Goal: Task Accomplishment & Management: Use online tool/utility

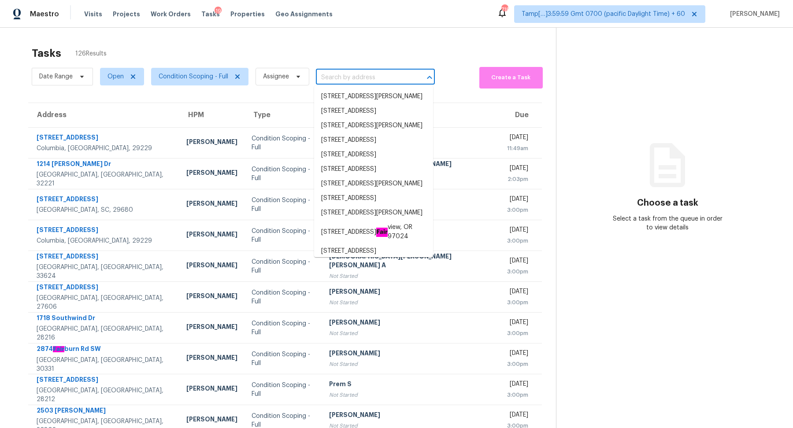
click at [358, 75] on input "text" at bounding box center [363, 78] width 94 height 14
paste input "1672 Ironwood Rd Marietta, GA, 30067"
type input "1672 Ironwood Rd Marietta, GA, 30067"
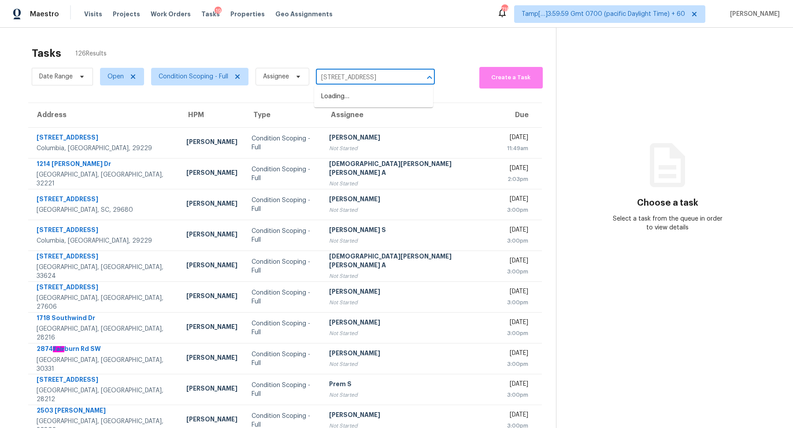
scroll to position [0, 22]
click at [357, 94] on li "1672 Ironwood Rd, Marietta, GA 30067" at bounding box center [373, 96] width 119 height 15
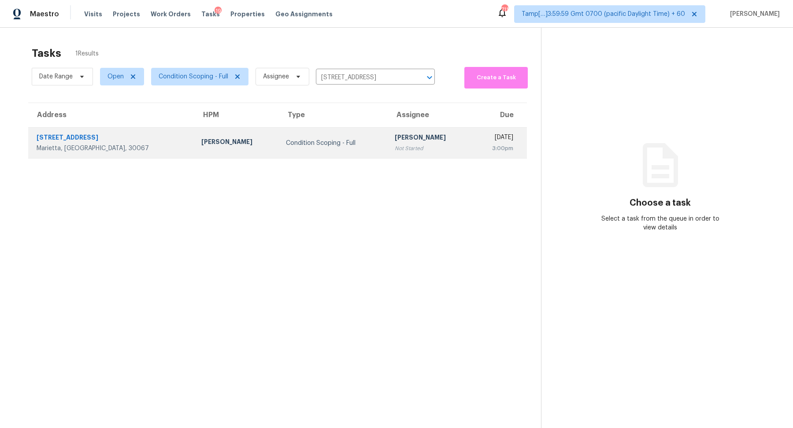
click at [480, 147] on div "3:00pm" at bounding box center [497, 148] width 34 height 9
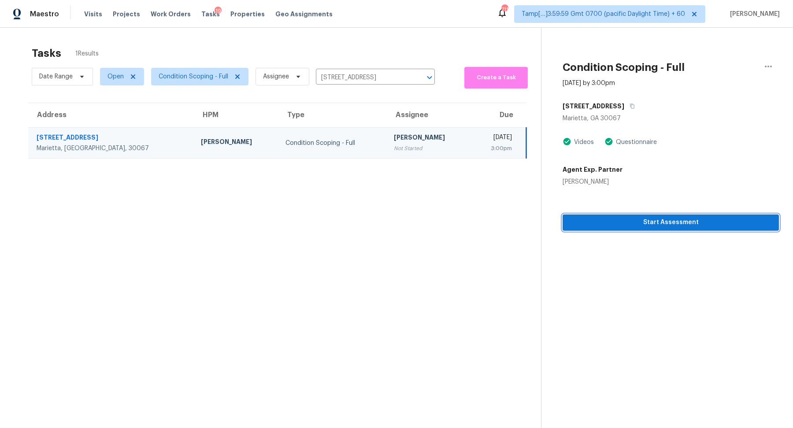
click at [669, 225] on span "Start Assessment" at bounding box center [671, 222] width 202 height 11
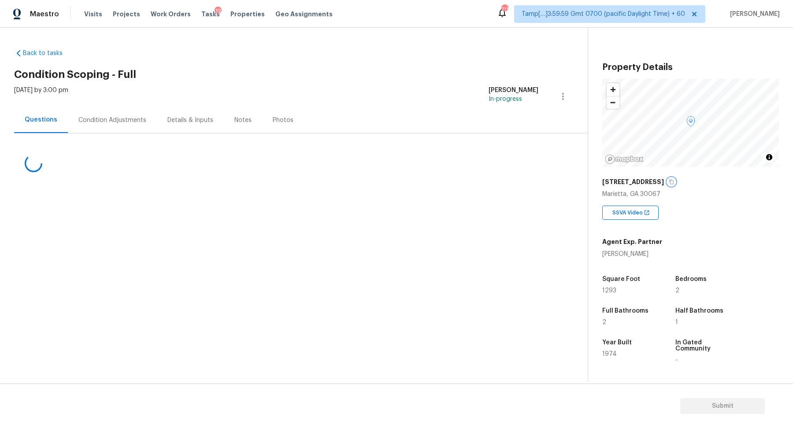
click at [668, 183] on button "button" at bounding box center [672, 182] width 8 height 8
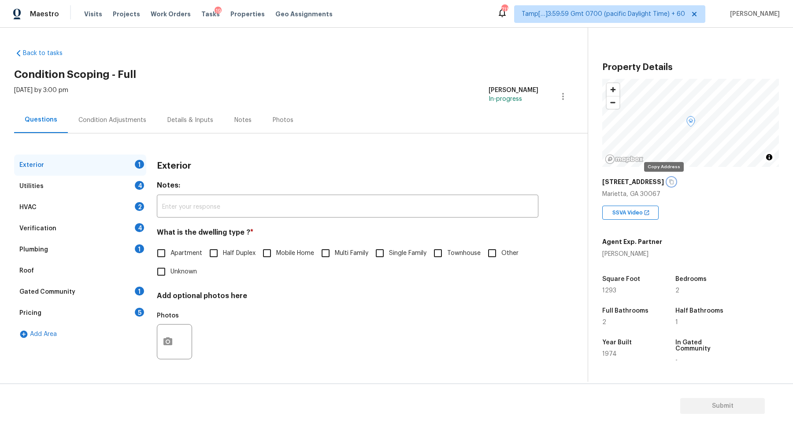
click at [668, 183] on button "button" at bounding box center [672, 182] width 8 height 8
click at [179, 255] on span "Apartment" at bounding box center [187, 253] width 32 height 9
click at [171, 255] on input "Apartment" at bounding box center [161, 253] width 19 height 19
checkbox input "true"
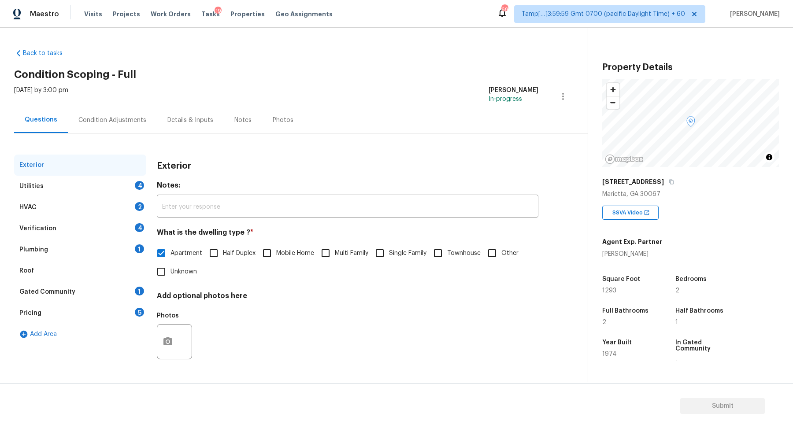
click at [146, 186] on div "Exterior Utilities 4 HVAC 2 Verification 4 Plumbing 1 Roof Gated Community 1 Pr…" at bounding box center [290, 265] width 553 height 221
click at [138, 186] on div "4" at bounding box center [139, 185] width 9 height 9
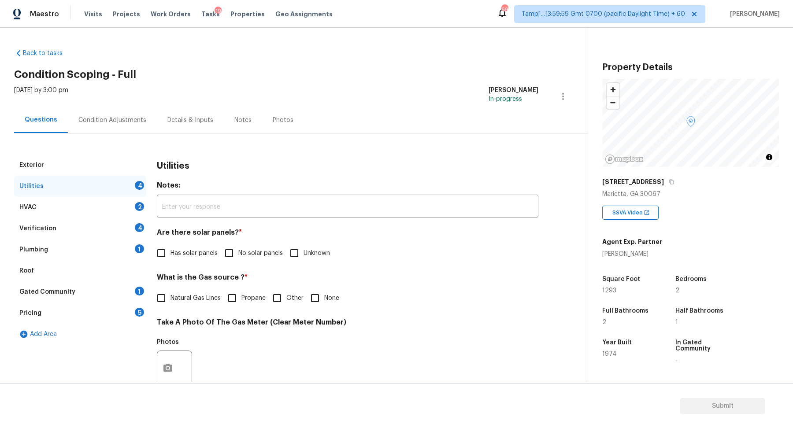
click at [264, 251] on span "No solar panels" at bounding box center [260, 253] width 45 height 9
click at [238, 251] on input "No solar panels" at bounding box center [229, 253] width 19 height 19
checkbox input "true"
click at [191, 292] on label "Natural Gas Lines" at bounding box center [186, 299] width 69 height 19
click at [171, 292] on input "Natural Gas Lines" at bounding box center [161, 299] width 19 height 19
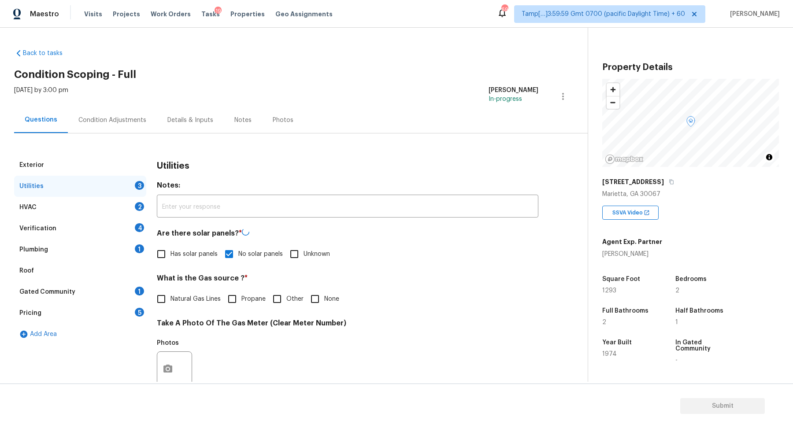
checkbox input "true"
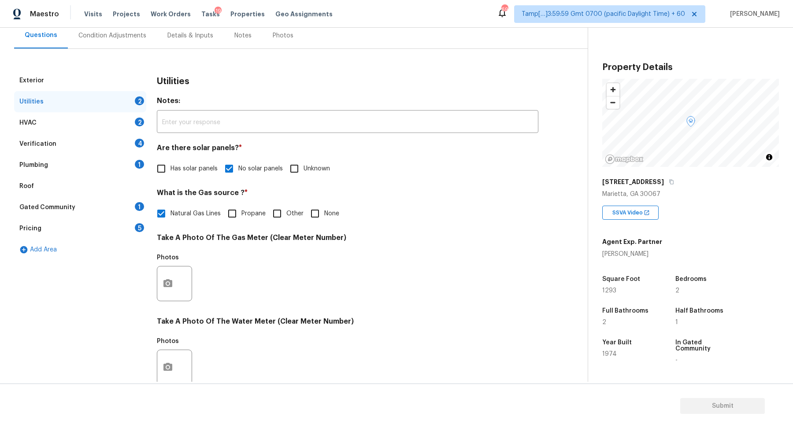
scroll to position [92, 0]
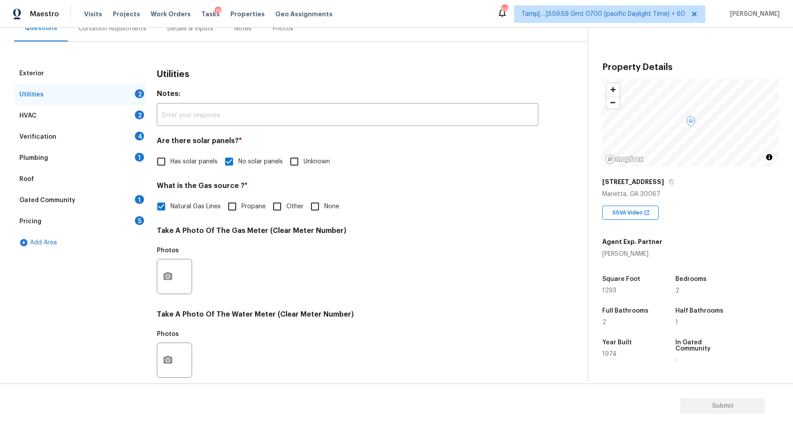
click at [302, 202] on span "Other" at bounding box center [294, 206] width 17 height 9
click at [286, 202] on input "Other" at bounding box center [277, 206] width 19 height 19
checkbox input "true"
checkbox input "false"
click at [322, 202] on input "None" at bounding box center [315, 207] width 19 height 19
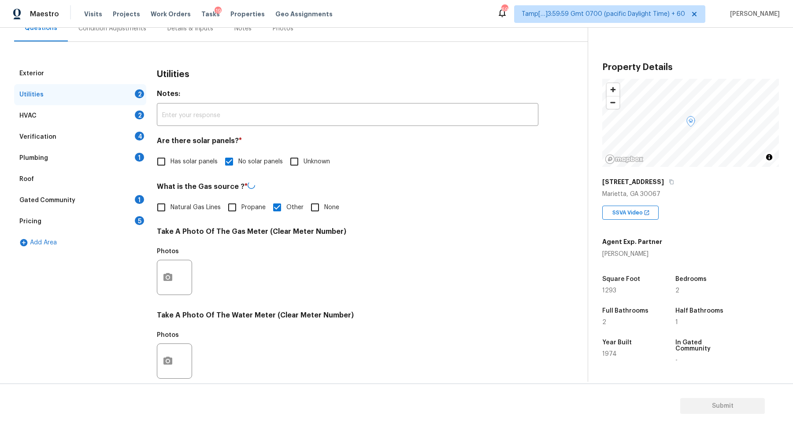
checkbox input "true"
checkbox input "false"
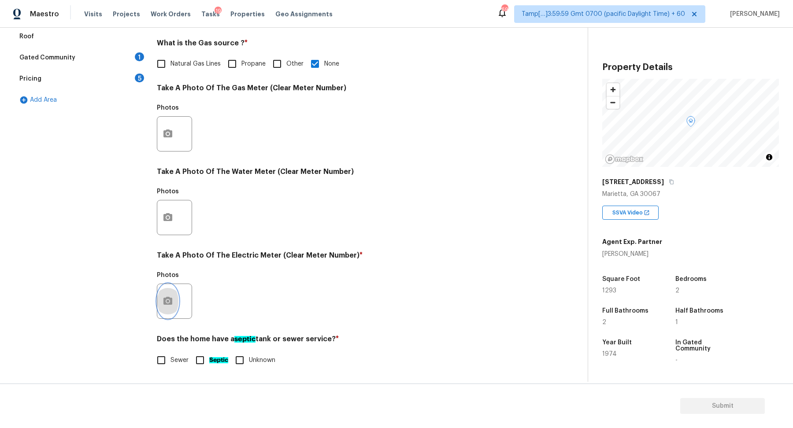
click at [166, 295] on button "button" at bounding box center [167, 301] width 21 height 34
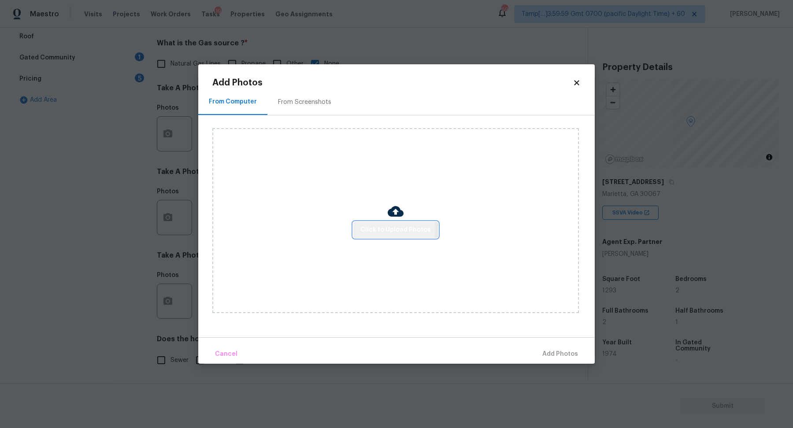
click at [383, 229] on span "Click to Upload Photos" at bounding box center [395, 230] width 71 height 11
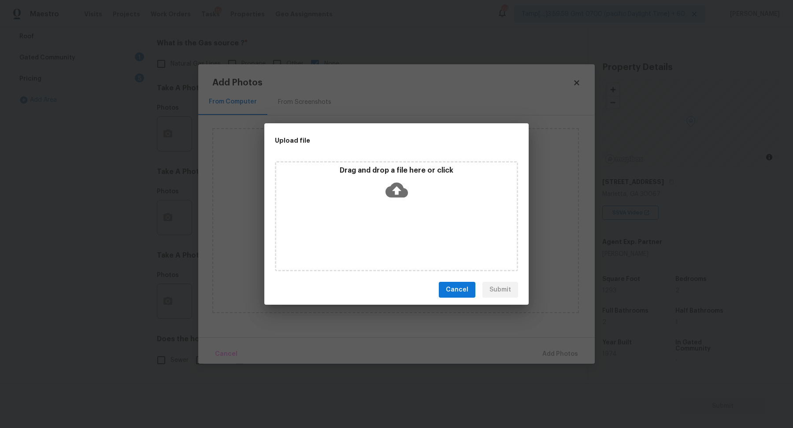
click at [401, 198] on icon at bounding box center [397, 190] width 22 height 22
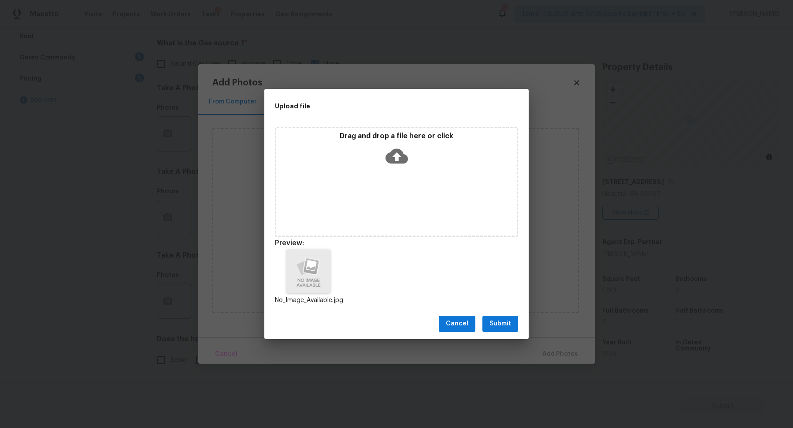
click at [514, 328] on button "Submit" at bounding box center [501, 324] width 36 height 16
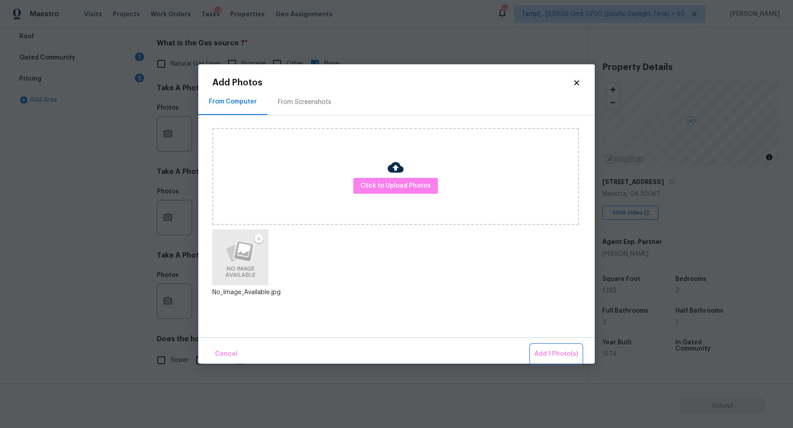
click at [563, 356] on span "Add 1 Photo(s)" at bounding box center [557, 354] width 44 height 11
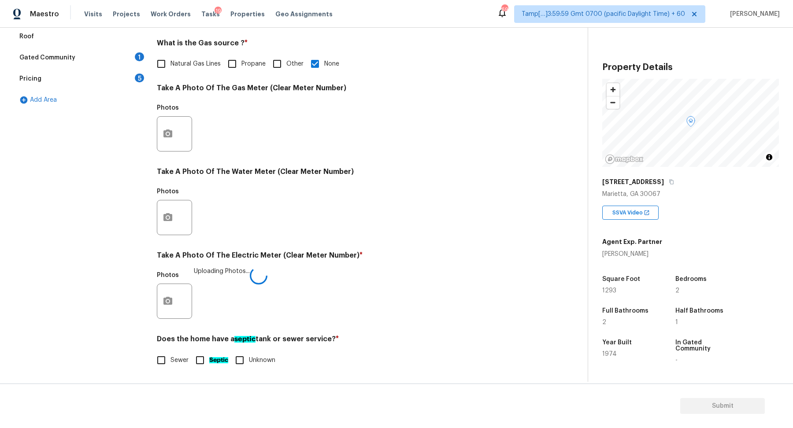
click at [182, 363] on span "Sewer" at bounding box center [180, 360] width 18 height 9
click at [171, 363] on input "Sewer" at bounding box center [161, 360] width 19 height 19
checkbox input "true"
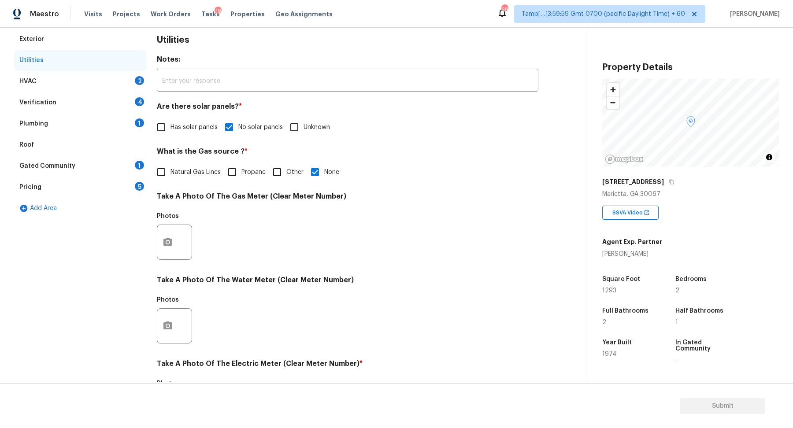
scroll to position [0, 0]
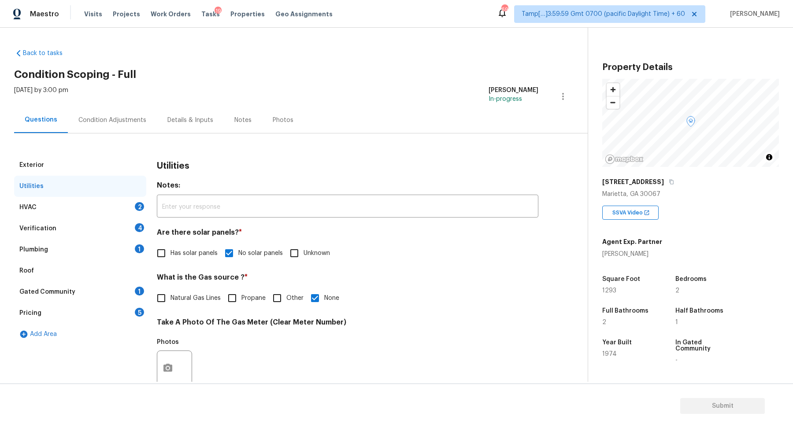
click at [130, 211] on div "HVAC 2" at bounding box center [80, 207] width 132 height 21
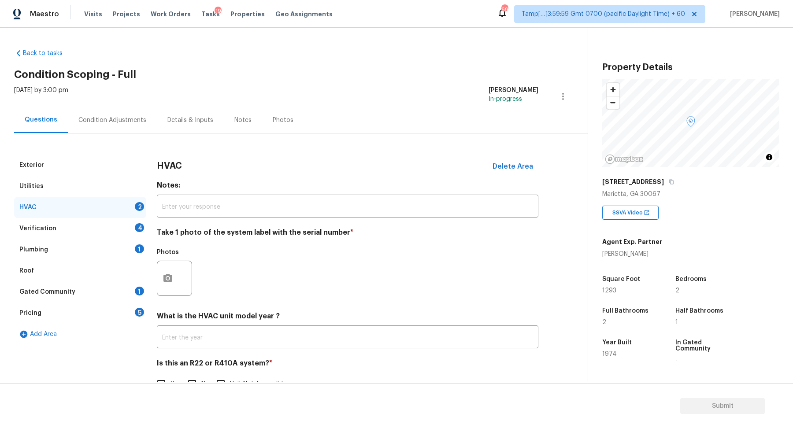
click at [179, 270] on div at bounding box center [174, 278] width 35 height 35
click at [175, 282] on button "button" at bounding box center [167, 278] width 21 height 34
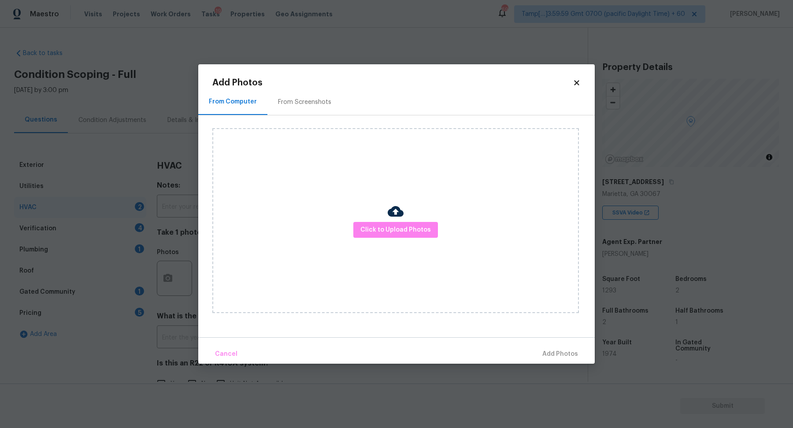
click at [372, 239] on div "Click to Upload Photos" at bounding box center [395, 220] width 367 height 185
click at [379, 235] on span "Click to Upload Photos" at bounding box center [395, 230] width 71 height 11
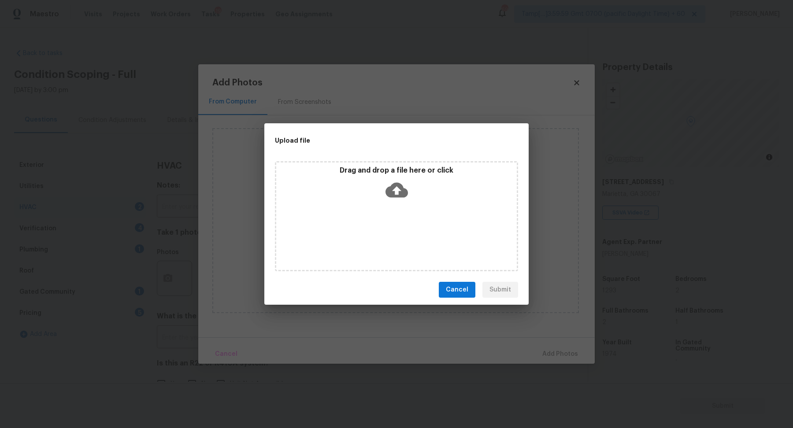
click at [406, 191] on icon at bounding box center [397, 190] width 22 height 15
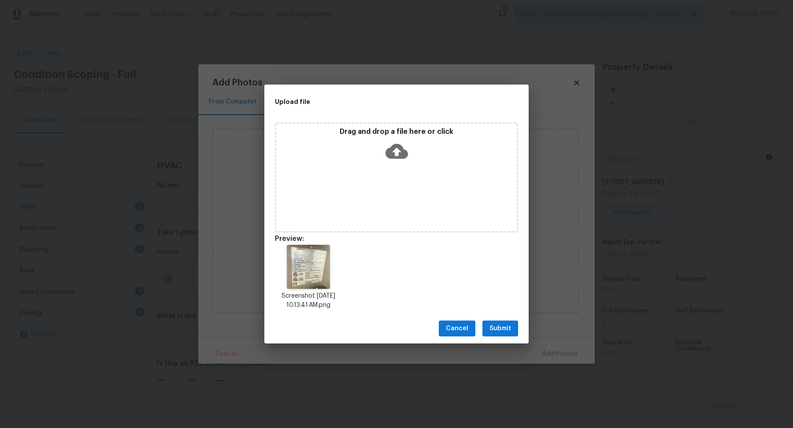
click at [508, 325] on span "Submit" at bounding box center [501, 328] width 22 height 11
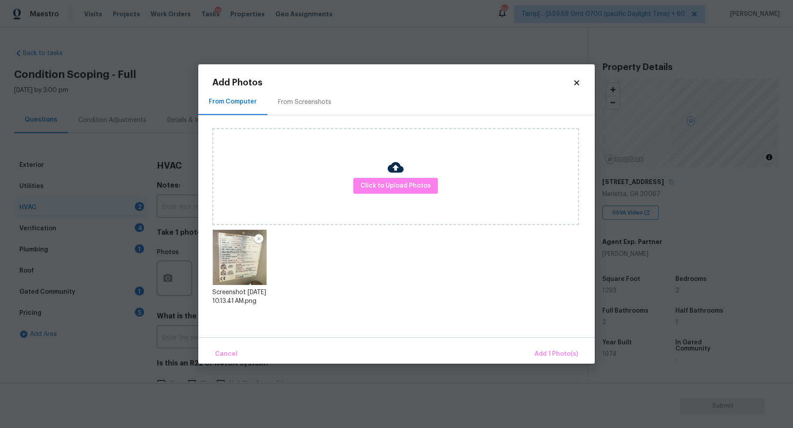
click at [543, 344] on div "Cancel Add 1 Photo(s)" at bounding box center [396, 351] width 397 height 26
click at [545, 351] on span "Add 1 Photo(s)" at bounding box center [557, 354] width 44 height 11
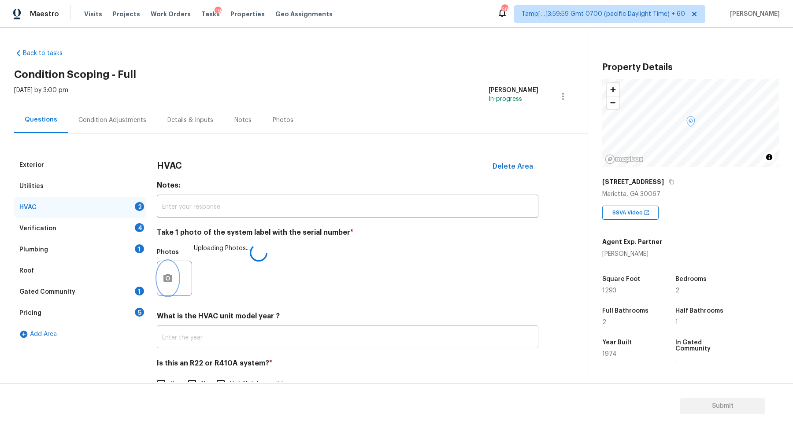
scroll to position [24, 0]
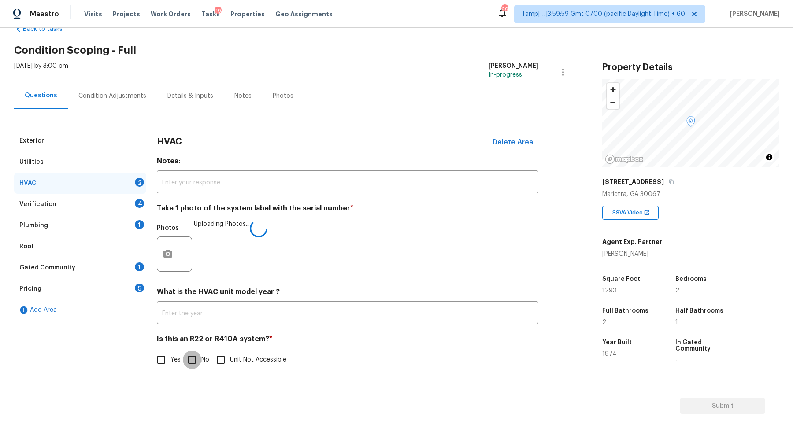
click at [197, 361] on input "No" at bounding box center [192, 360] width 19 height 19
checkbox input "true"
click at [132, 204] on div "Verification 4" at bounding box center [80, 204] width 132 height 21
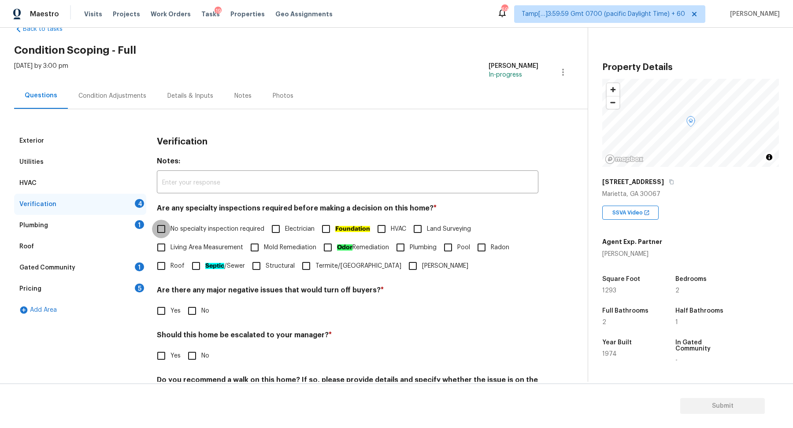
click at [154, 234] on input "No specialty inspection required" at bounding box center [161, 229] width 19 height 19
checkbox input "true"
click at [201, 311] on span "No" at bounding box center [205, 311] width 8 height 9
click at [201, 311] on input "No" at bounding box center [192, 311] width 19 height 19
checkbox input "true"
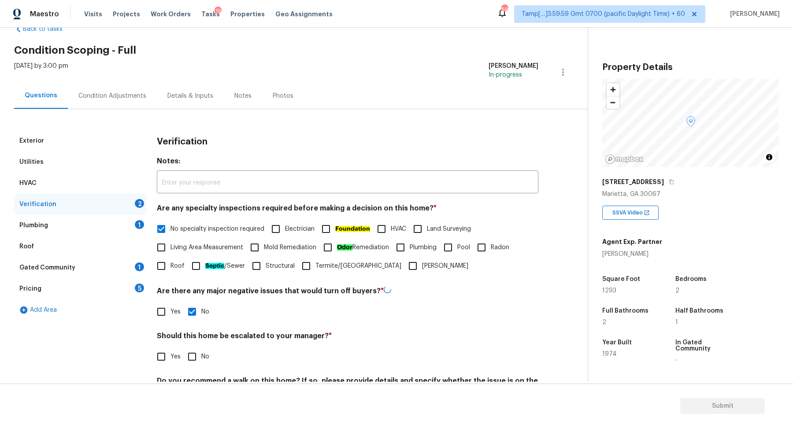
click at [191, 346] on div "Should this home be escalated to your manager? * Yes No" at bounding box center [348, 349] width 382 height 34
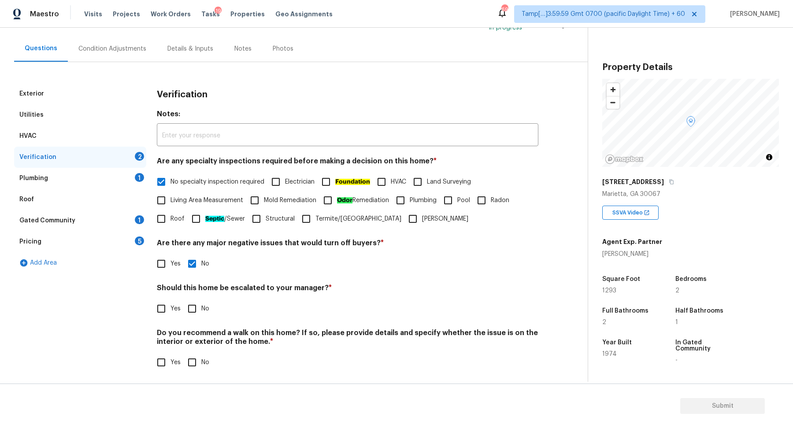
scroll to position [74, 0]
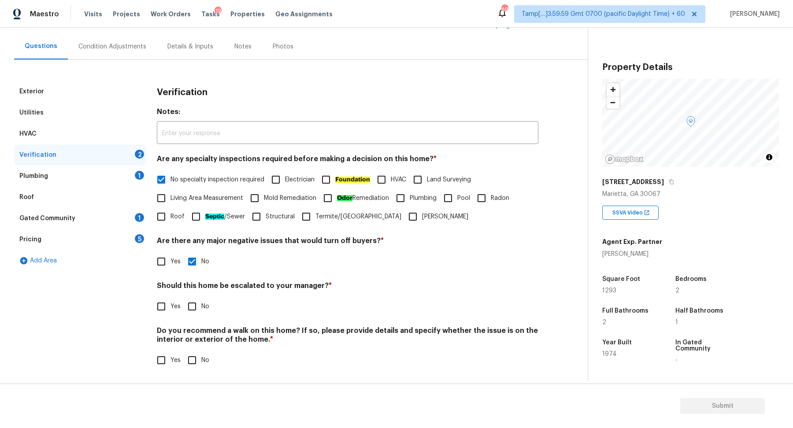
click at [196, 302] on input "No" at bounding box center [192, 306] width 19 height 19
checkbox input "true"
click at [197, 387] on section "Submit" at bounding box center [396, 406] width 793 height 45
click at [197, 367] on input "No" at bounding box center [192, 360] width 19 height 19
checkbox input "true"
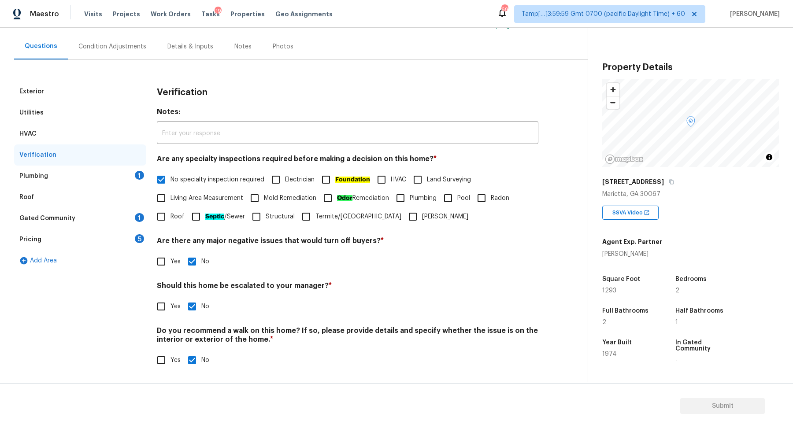
scroll to position [0, 0]
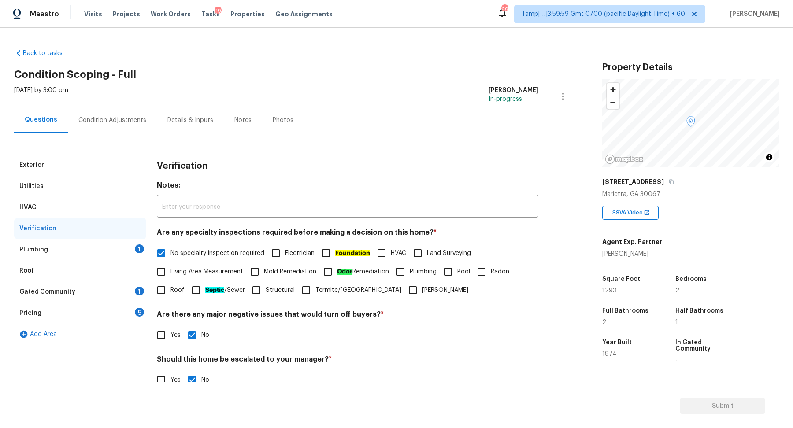
click at [108, 259] on div "Plumbing 1" at bounding box center [80, 249] width 132 height 21
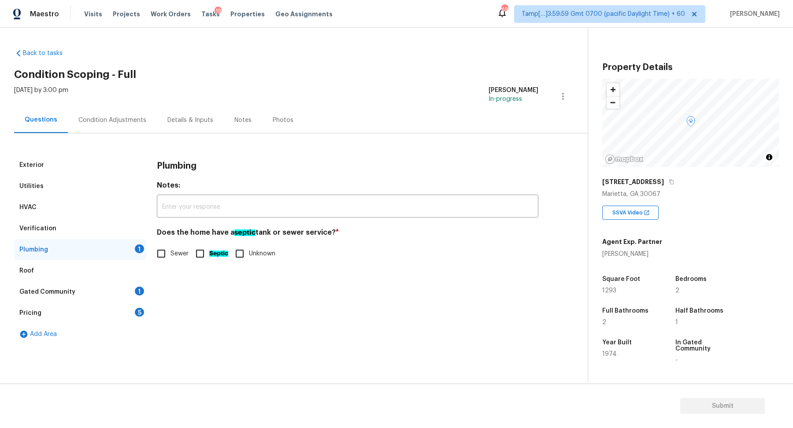
click at [177, 257] on span "Sewer" at bounding box center [180, 253] width 18 height 9
click at [171, 257] on input "Sewer" at bounding box center [161, 254] width 19 height 19
checkbox input "true"
click at [134, 287] on div "Gated Community 1" at bounding box center [80, 292] width 132 height 21
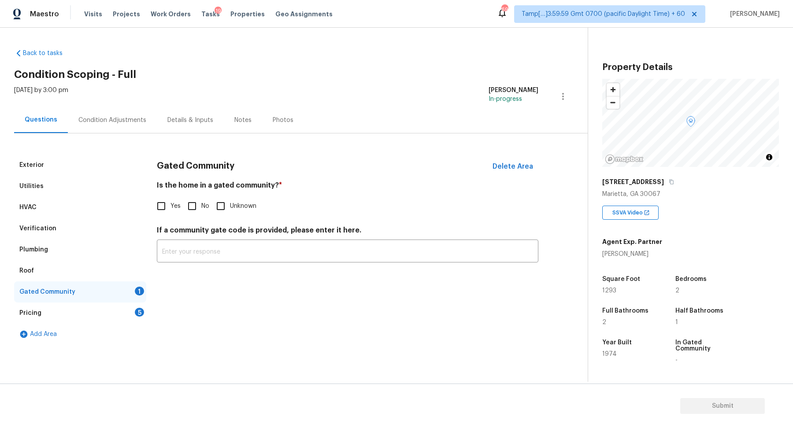
click at [199, 208] on input "No" at bounding box center [192, 206] width 19 height 19
checkbox input "true"
click at [123, 307] on div "Pricing 5" at bounding box center [80, 313] width 132 height 21
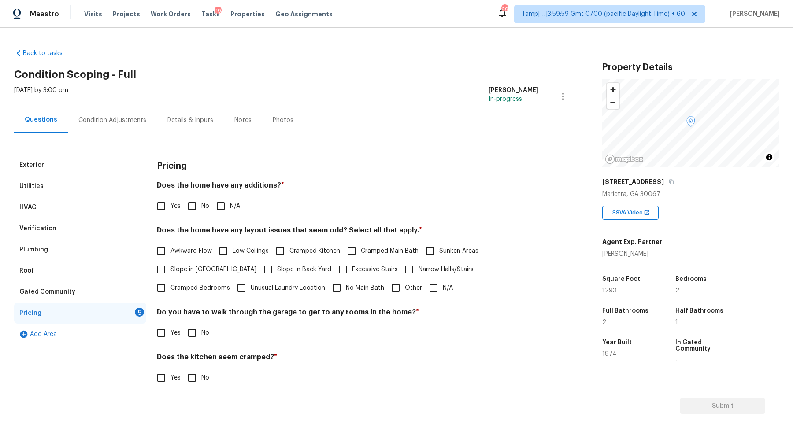
click at [203, 189] on h4 "Does the home have any additions? *" at bounding box center [348, 187] width 382 height 12
click at [200, 203] on input "No" at bounding box center [192, 206] width 19 height 19
checkbox input "true"
click at [199, 263] on label "Slope in Front Yard" at bounding box center [204, 269] width 104 height 19
click at [171, 263] on input "Slope in Front Yard" at bounding box center [161, 269] width 19 height 19
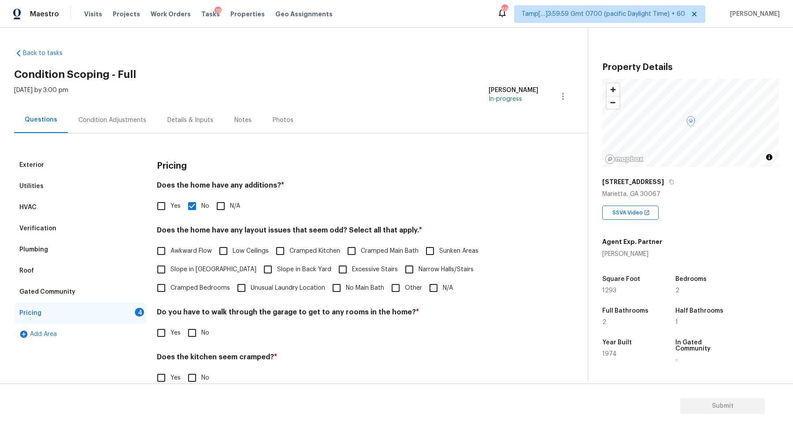
checkbox input "true"
click at [277, 266] on span "Slope in Back Yard" at bounding box center [304, 270] width 54 height 9
click at [259, 266] on input "Slope in Back Yard" at bounding box center [268, 270] width 19 height 19
checkbox input "true"
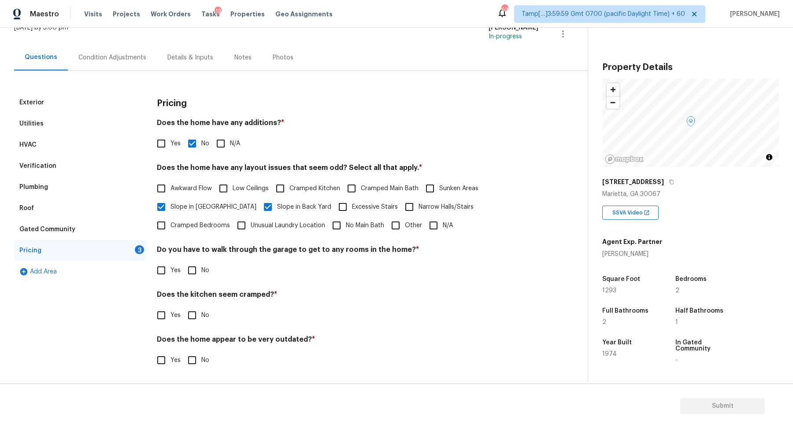
click at [203, 270] on span "No" at bounding box center [205, 270] width 8 height 9
click at [201, 270] on input "No" at bounding box center [192, 270] width 19 height 19
checkbox input "true"
click at [183, 306] on input "No" at bounding box center [192, 315] width 19 height 19
checkbox input "true"
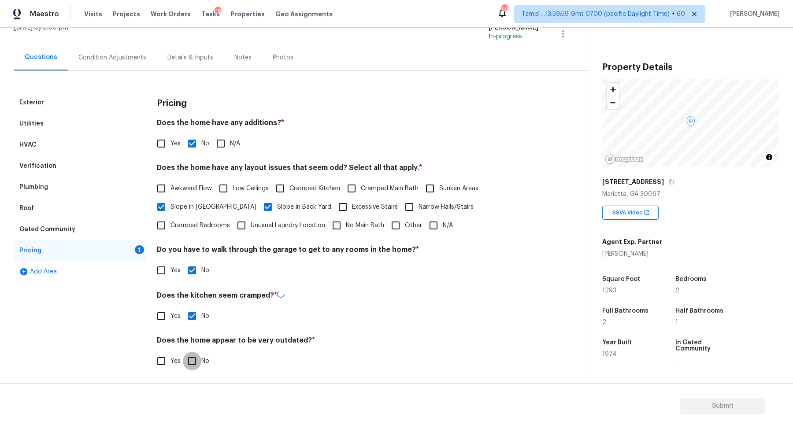
click at [183, 352] on input "No" at bounding box center [192, 361] width 19 height 19
checkbox input "true"
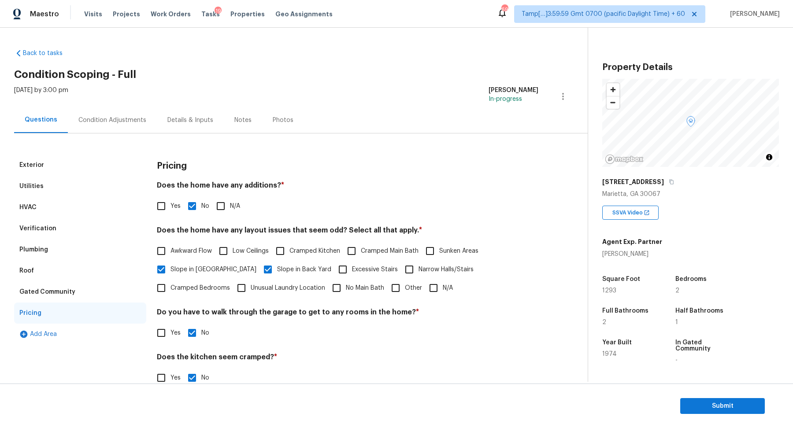
click at [106, 131] on div "Condition Adjustments" at bounding box center [112, 120] width 89 height 26
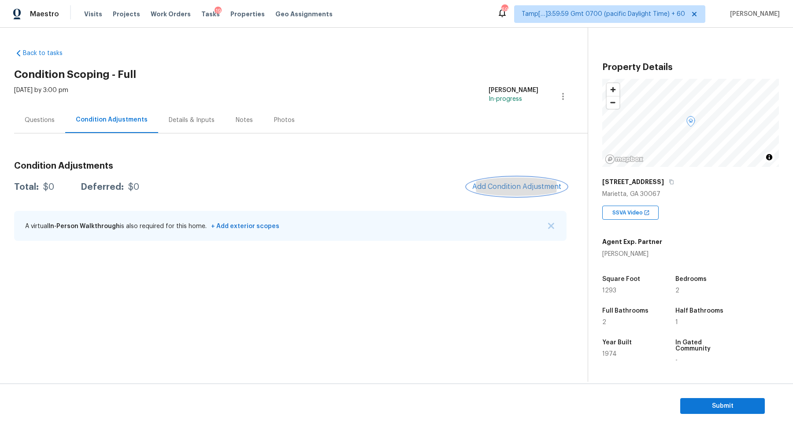
click at [522, 191] on button "Add Condition Adjustment" at bounding box center [517, 187] width 100 height 19
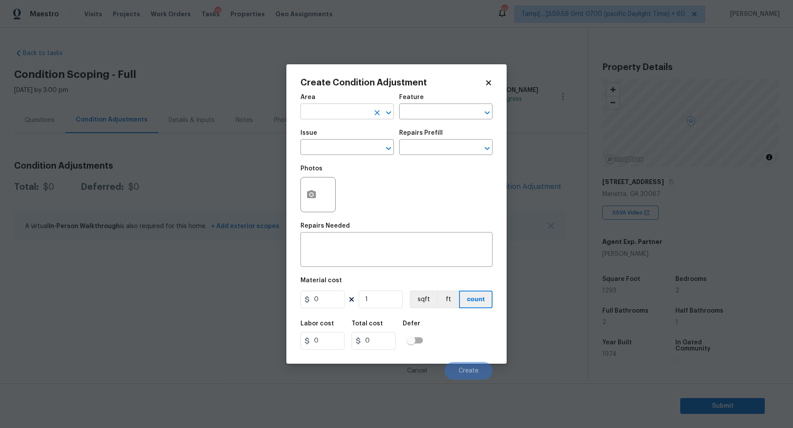
click at [332, 115] on input "text" at bounding box center [335, 113] width 69 height 14
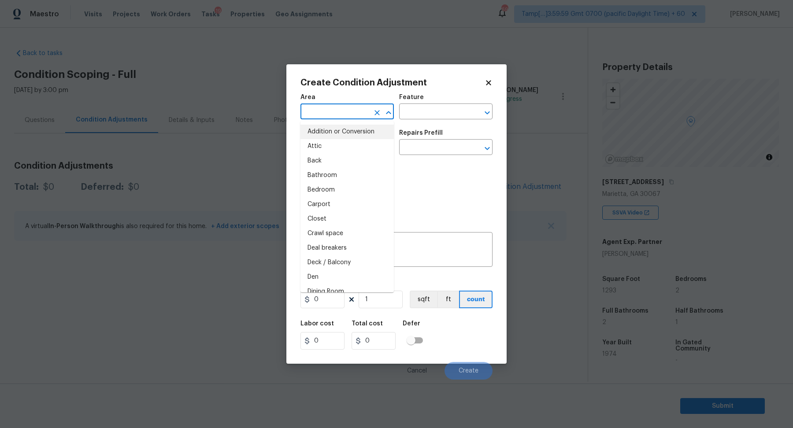
type input "u"
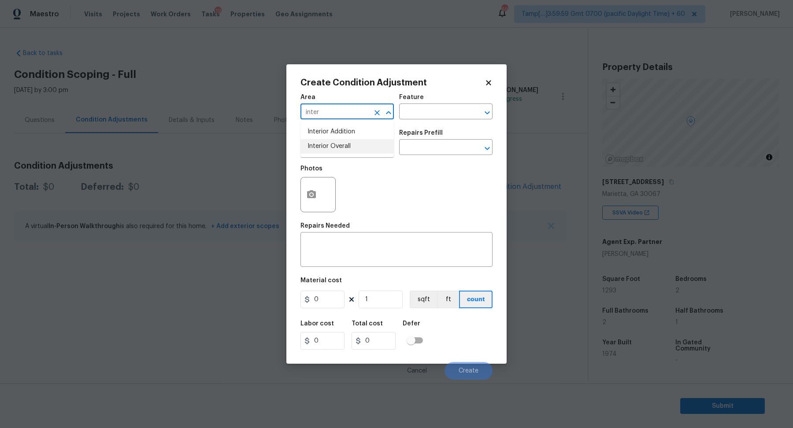
click at [353, 148] on li "Interior Overall" at bounding box center [347, 146] width 93 height 15
type input "Interior Overall"
click at [353, 148] on input "text" at bounding box center [335, 148] width 69 height 14
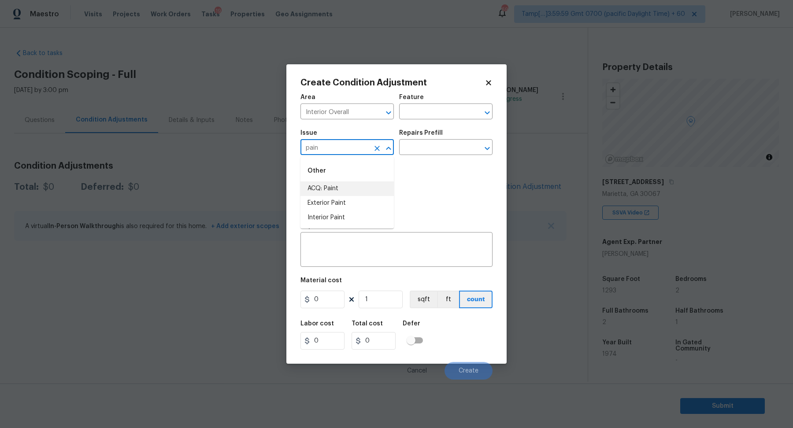
click at [330, 189] on li "ACQ: Paint" at bounding box center [347, 189] width 93 height 15
type input "ACQ: Paint"
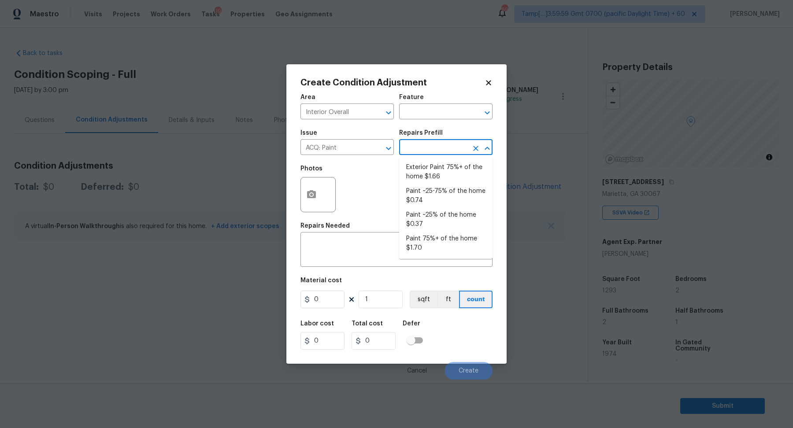
click at [447, 148] on input "text" at bounding box center [433, 148] width 69 height 14
click at [445, 200] on li "Paint ~25-75% of the home $0.74" at bounding box center [445, 196] width 93 height 24
type input "Acquisition"
type textarea "Acquisition Scope: ~25 - 75% of the home needs interior paint"
type input "0.74"
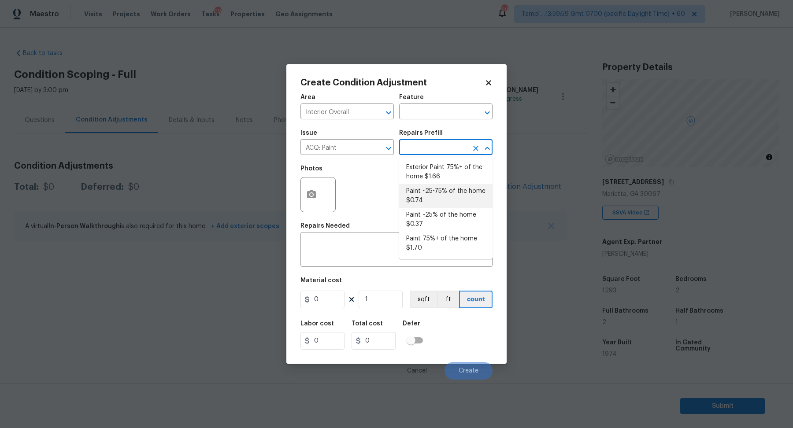
type input "0.74"
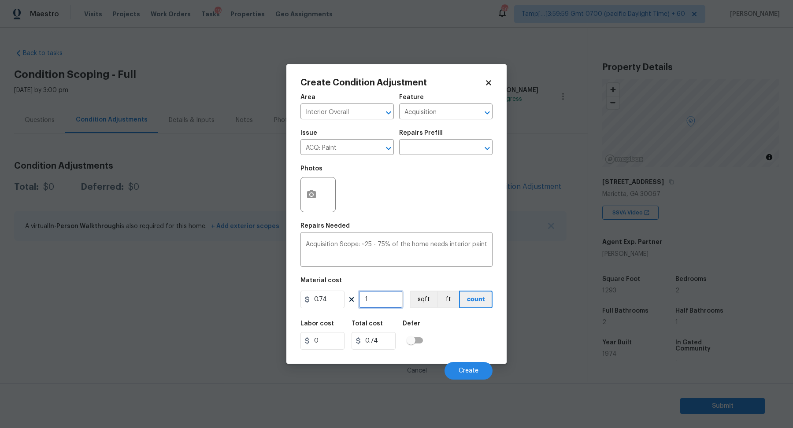
click at [390, 308] on input "1" at bounding box center [381, 300] width 44 height 18
type input "12"
type input "8.88"
type input "129"
type input "95.46"
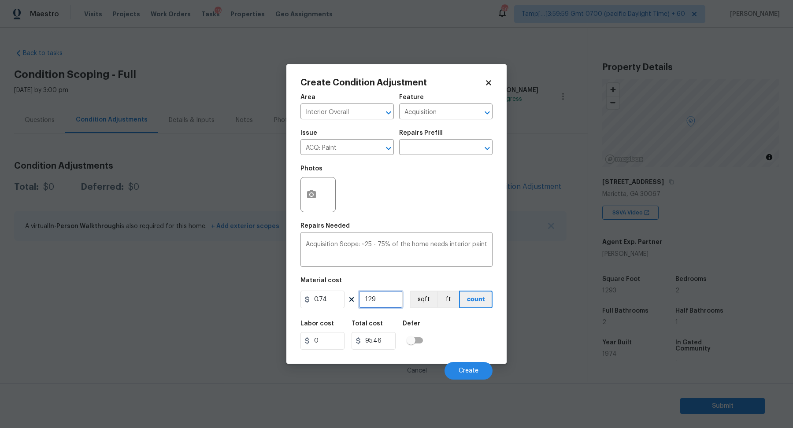
type input "1293"
type input "956.82"
type input "1293"
click at [304, 189] on button "button" at bounding box center [311, 195] width 21 height 34
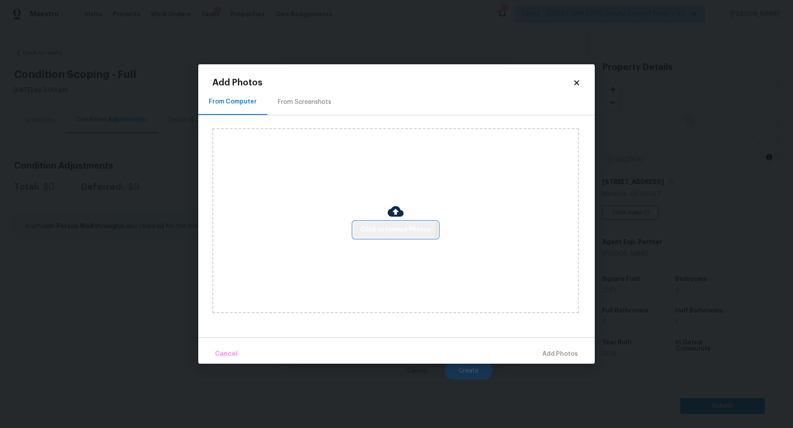
click at [389, 228] on span "Click to Upload Photos" at bounding box center [395, 230] width 71 height 11
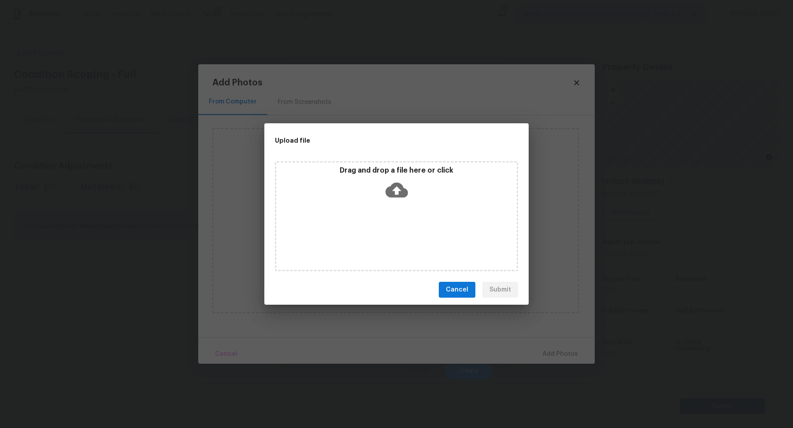
click at [398, 204] on div "Drag and drop a file here or click" at bounding box center [396, 216] width 243 height 110
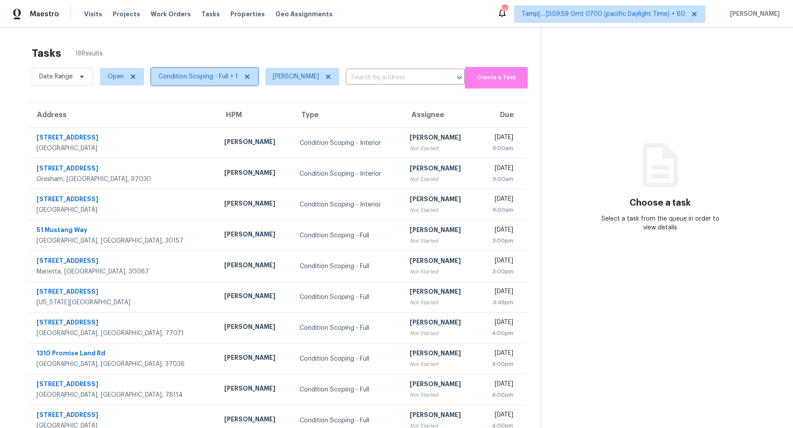
click at [223, 78] on span "Condition Scoping - Full + 1" at bounding box center [198, 76] width 79 height 9
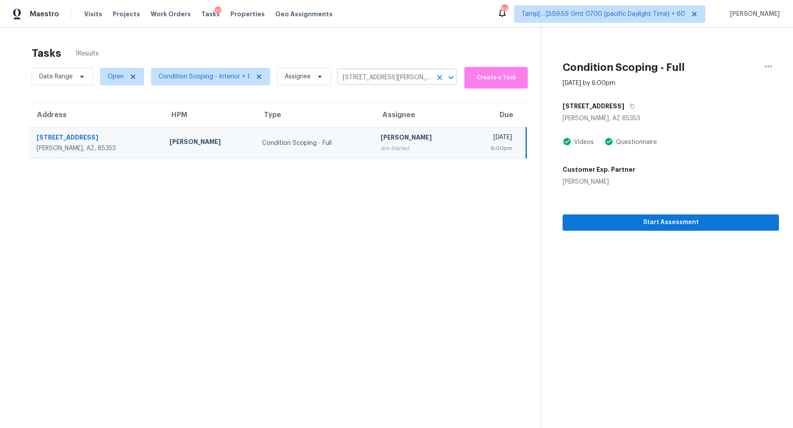
click at [380, 80] on input "8313 W Gross Ave, Tolleson, AZ 85353" at bounding box center [385, 78] width 94 height 14
paste input "51 Mustang Way Dallas, GA, 30157"
click at [473, 135] on div "[DATE]" at bounding box center [492, 138] width 39 height 11
click at [624, 104] on button "button" at bounding box center [630, 106] width 12 height 16
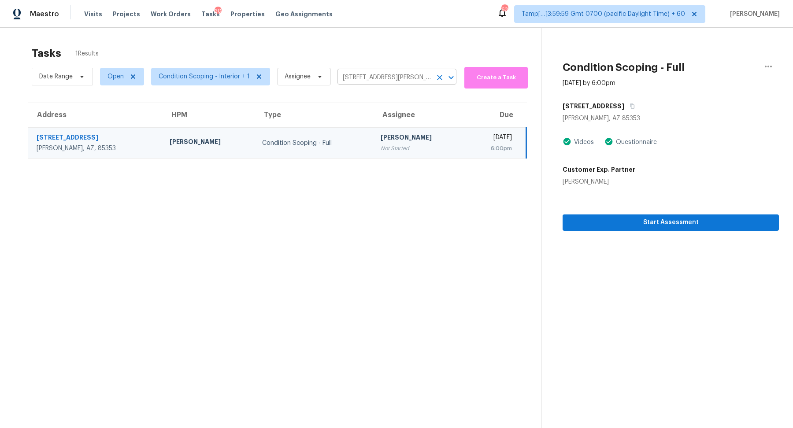
click at [361, 78] on input "8313 W Gross Ave, Tolleson, AZ 85353" at bounding box center [385, 78] width 94 height 14
paste input "51 Mustang Way Dallas, GA, 30157"
type input "51 Mustang Way Dallas, GA, 30157"
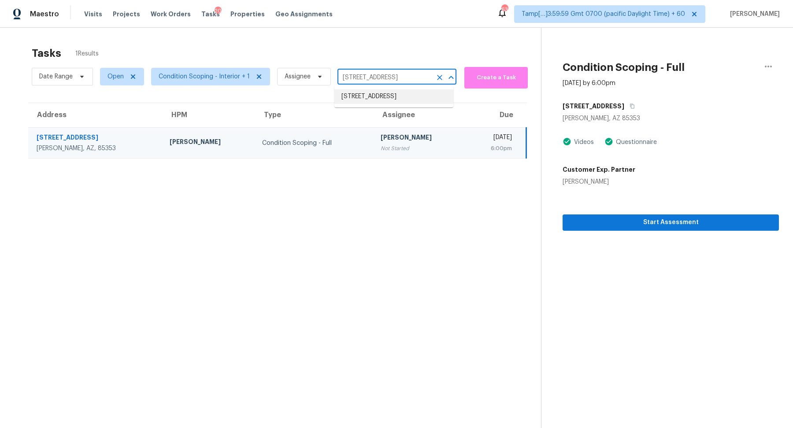
click at [375, 97] on li "51 Mustang Way, Dallas, GA 30157" at bounding box center [393, 96] width 119 height 15
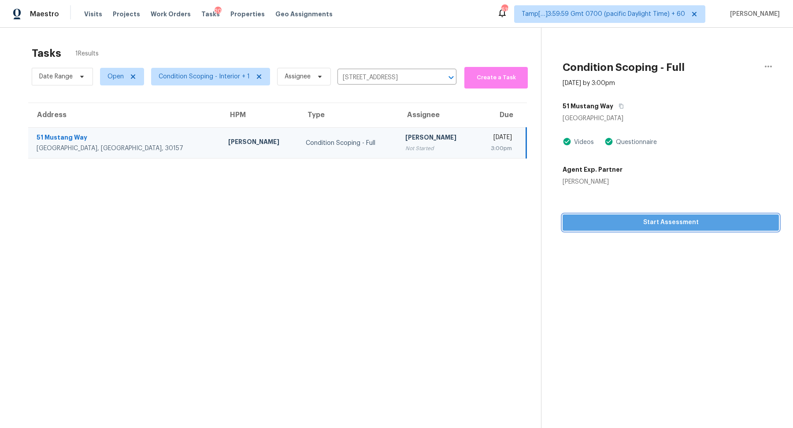
click at [570, 228] on button "Start Assessment" at bounding box center [671, 223] width 216 height 16
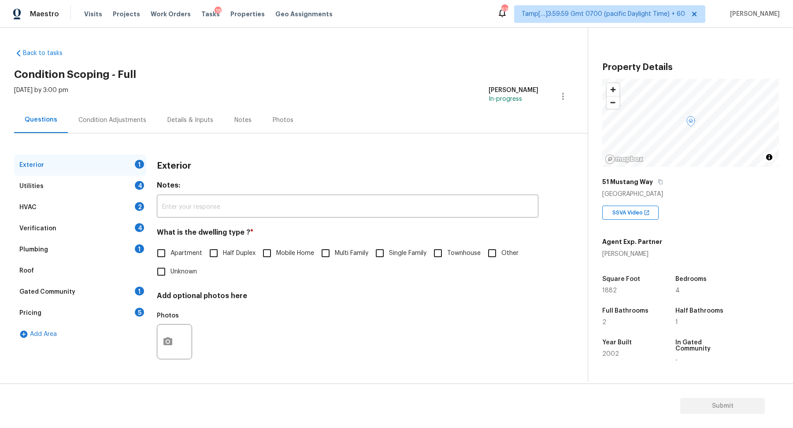
click at [403, 253] on span "Single Family" at bounding box center [407, 253] width 37 height 9
click at [389, 253] on input "Single Family" at bounding box center [380, 253] width 19 height 19
checkbox input "true"
click at [136, 194] on div "Utilities 4" at bounding box center [80, 186] width 132 height 21
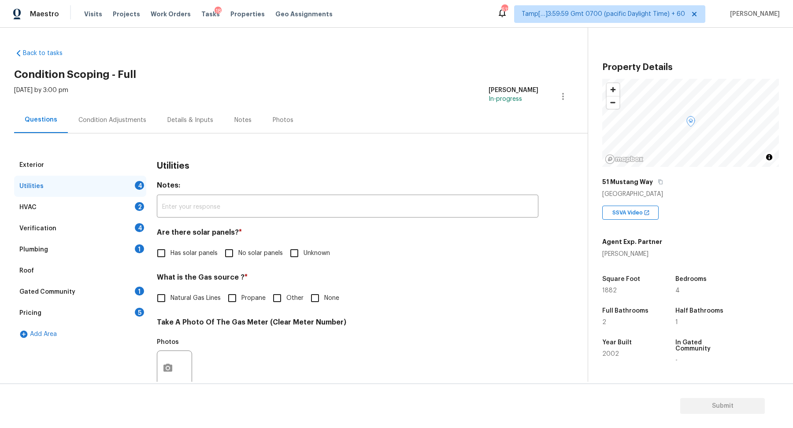
click at [249, 261] on label "No solar panels" at bounding box center [251, 253] width 63 height 19
click at [238, 261] on input "No solar panels" at bounding box center [229, 253] width 19 height 19
checkbox input "true"
click at [165, 290] on input "Natural Gas Lines" at bounding box center [161, 298] width 19 height 19
checkbox input "true"
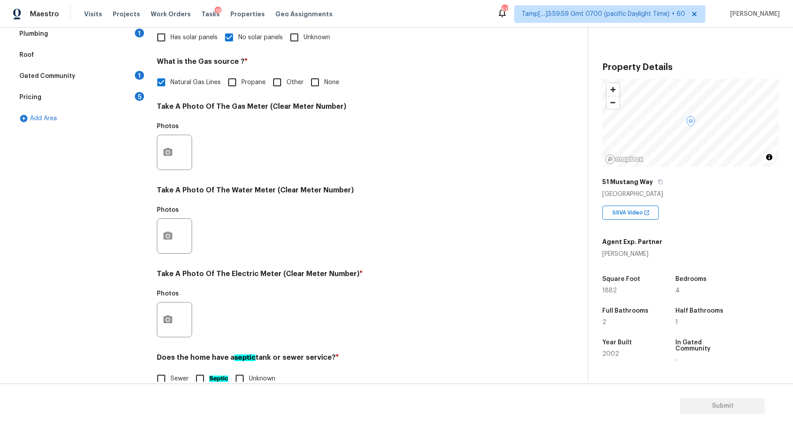
scroll to position [234, 0]
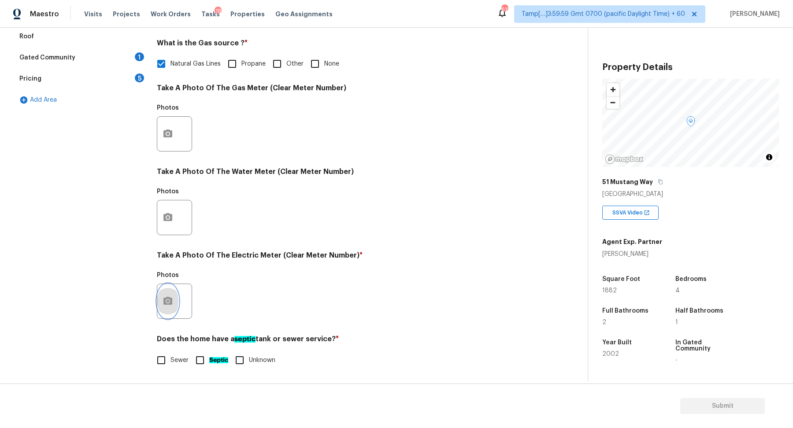
click at [171, 294] on button "button" at bounding box center [167, 301] width 21 height 34
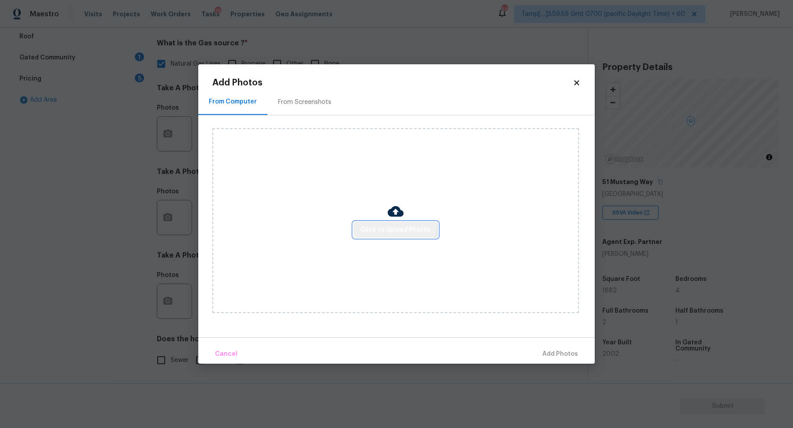
click at [394, 223] on button "Click to Upload Photos" at bounding box center [395, 230] width 85 height 16
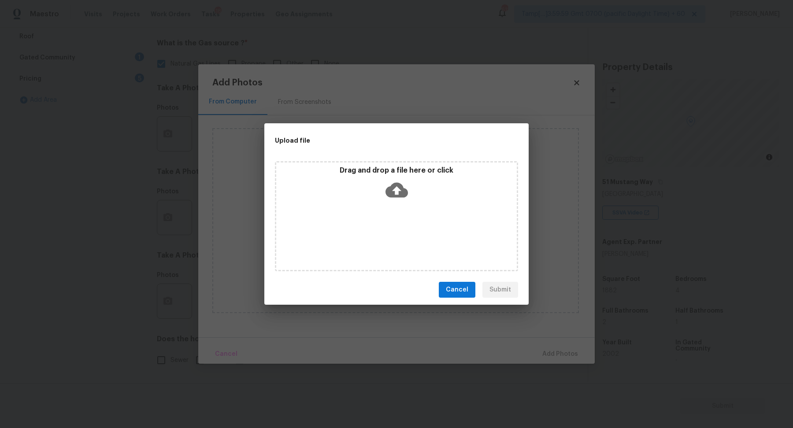
click at [392, 209] on div "Drag and drop a file here or click" at bounding box center [396, 216] width 243 height 110
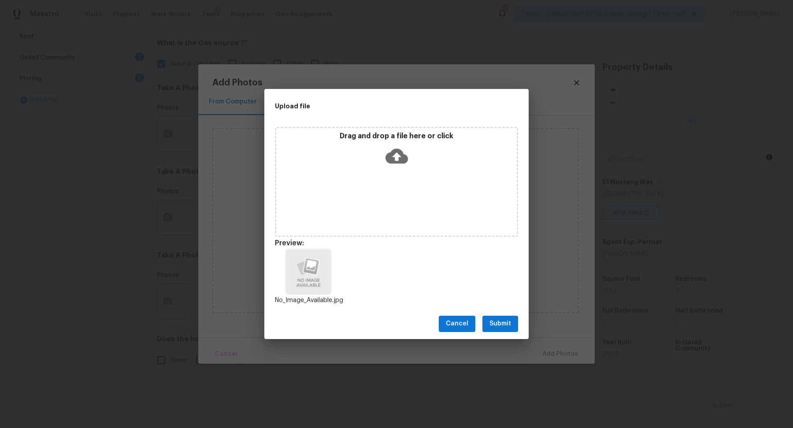
click at [494, 324] on span "Submit" at bounding box center [501, 324] width 22 height 11
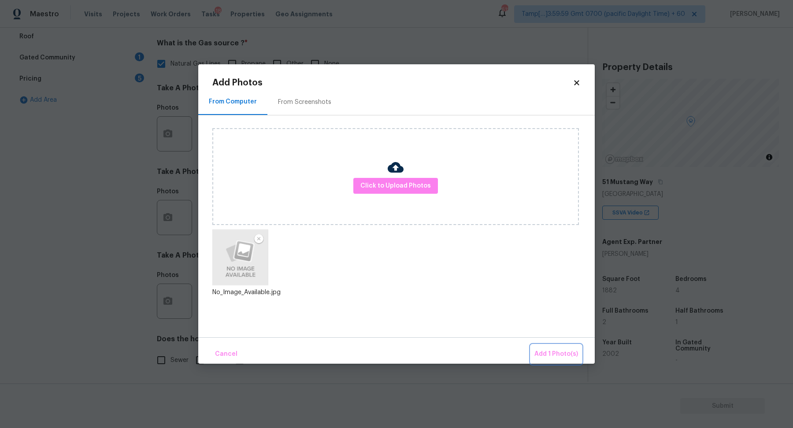
click at [550, 352] on span "Add 1 Photo(s)" at bounding box center [557, 354] width 44 height 11
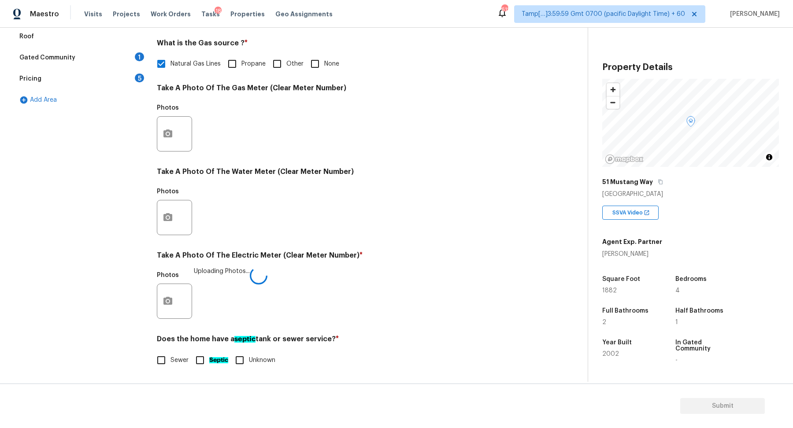
click at [171, 364] on span "Sewer" at bounding box center [180, 360] width 18 height 9
click at [171, 364] on input "Sewer" at bounding box center [161, 360] width 19 height 19
checkbox input "true"
click at [201, 360] on input "Septic" at bounding box center [200, 360] width 19 height 19
checkbox input "true"
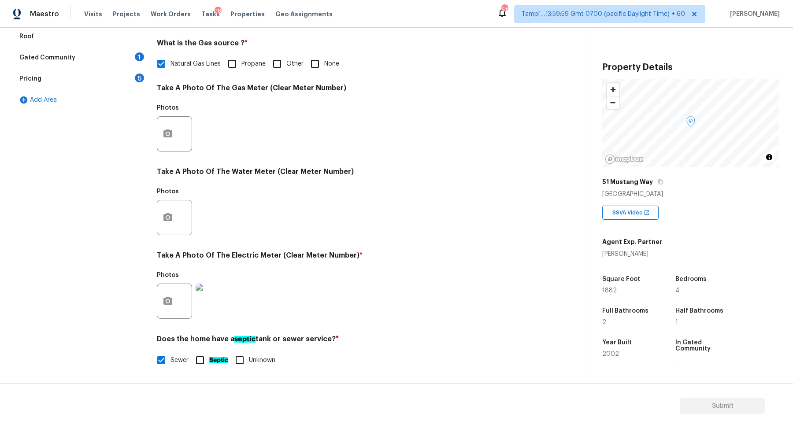
checkbox input "false"
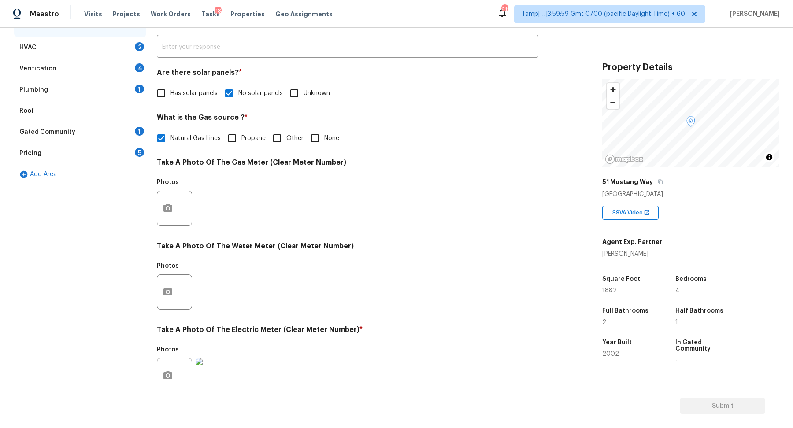
scroll to position [0, 0]
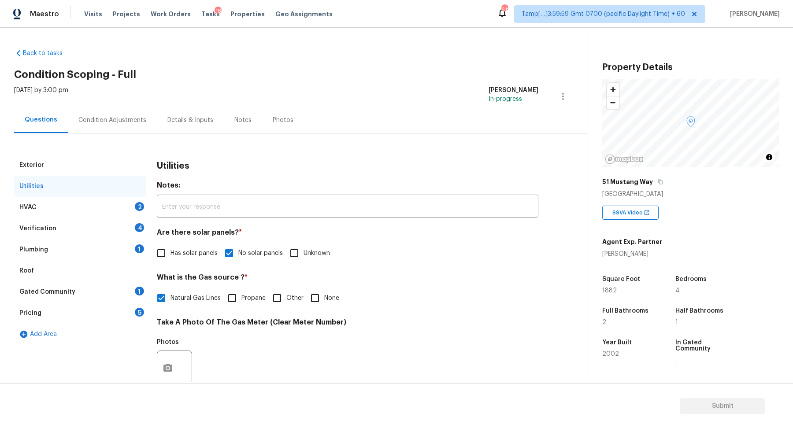
click at [108, 204] on div "HVAC 2" at bounding box center [80, 207] width 132 height 21
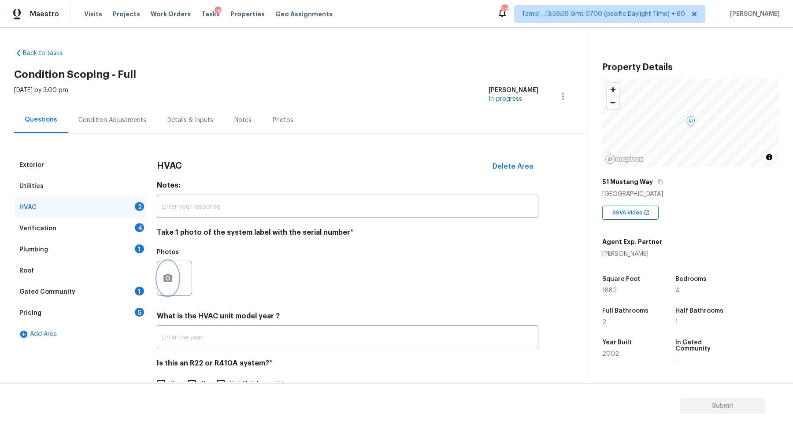
click at [167, 283] on icon "button" at bounding box center [168, 278] width 11 height 11
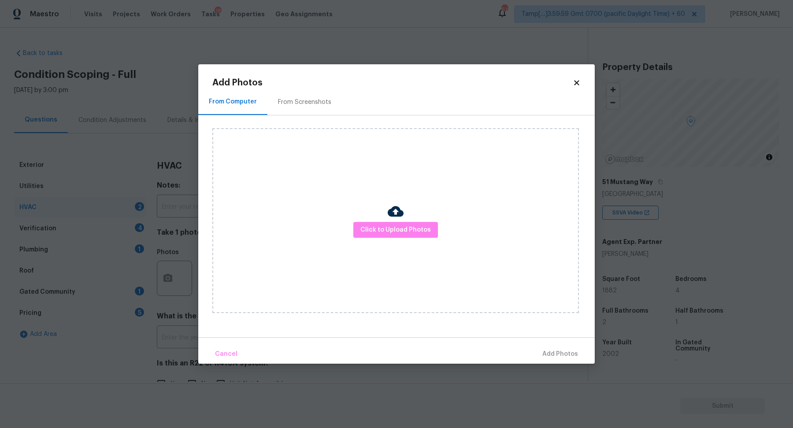
click at [402, 219] on img at bounding box center [396, 212] width 16 height 16
click at [402, 228] on span "Click to Upload Photos" at bounding box center [395, 230] width 71 height 11
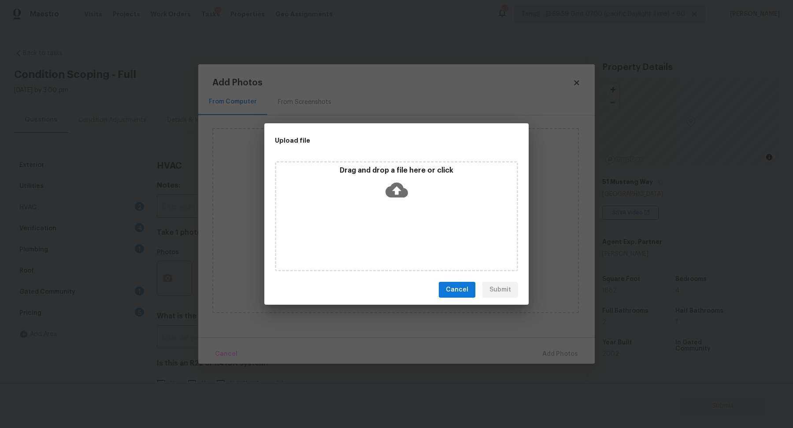
click at [396, 198] on icon at bounding box center [397, 190] width 22 height 22
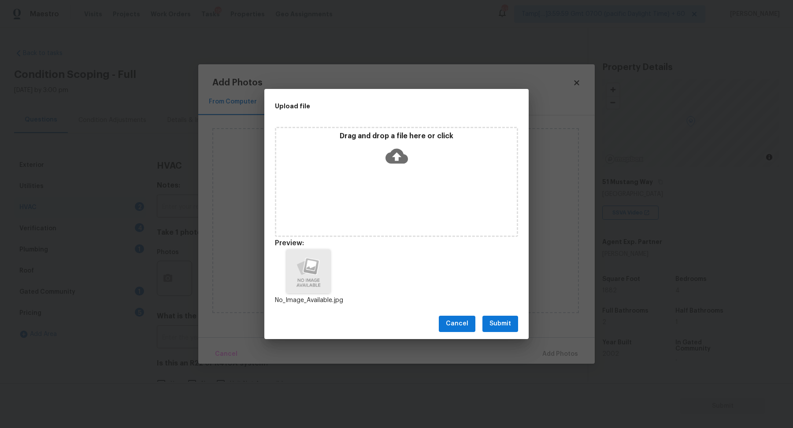
click at [503, 324] on span "Submit" at bounding box center [501, 324] width 22 height 11
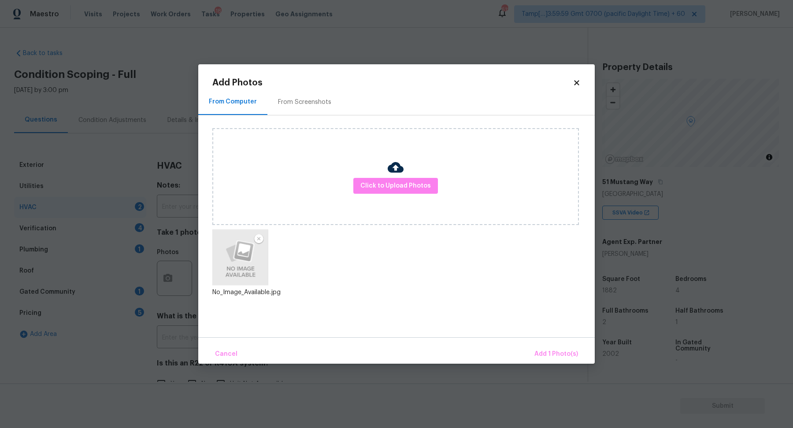
click at [557, 343] on div "Cancel Add 1 Photo(s)" at bounding box center [396, 351] width 397 height 26
click at [553, 350] on span "Add 1 Photo(s)" at bounding box center [557, 354] width 44 height 11
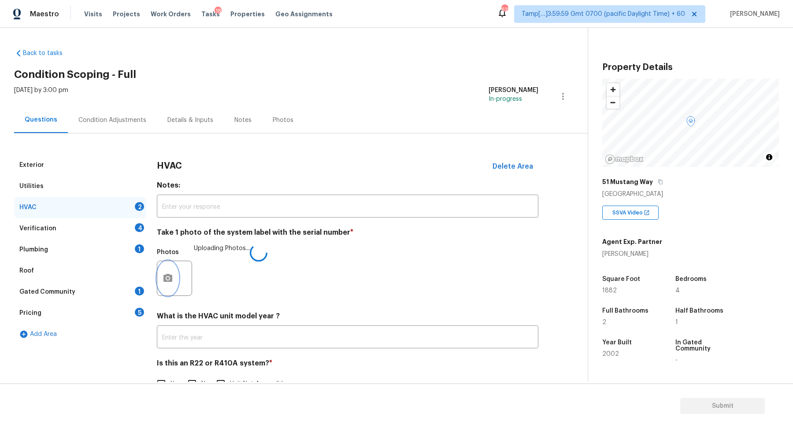
scroll to position [24, 0]
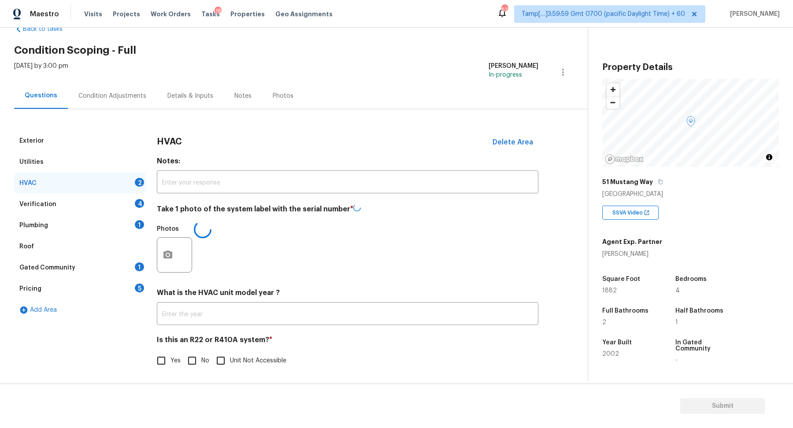
click at [201, 360] on span "No" at bounding box center [205, 360] width 8 height 9
click at [201, 360] on input "No" at bounding box center [192, 361] width 19 height 19
checkbox input "true"
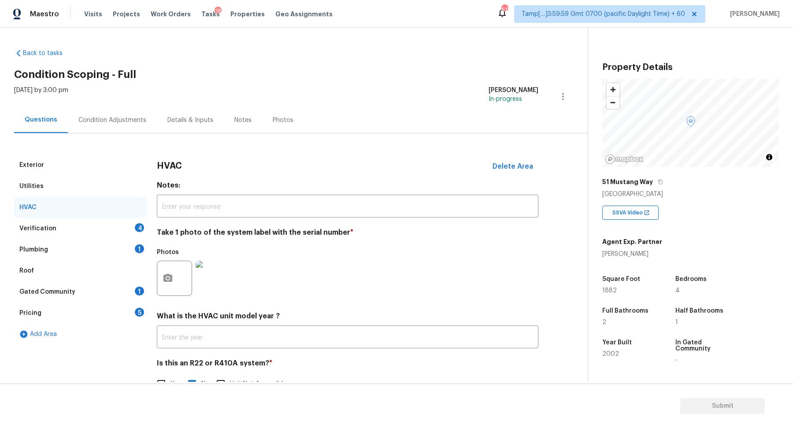
click at [123, 235] on div "Verification 4" at bounding box center [80, 228] width 132 height 21
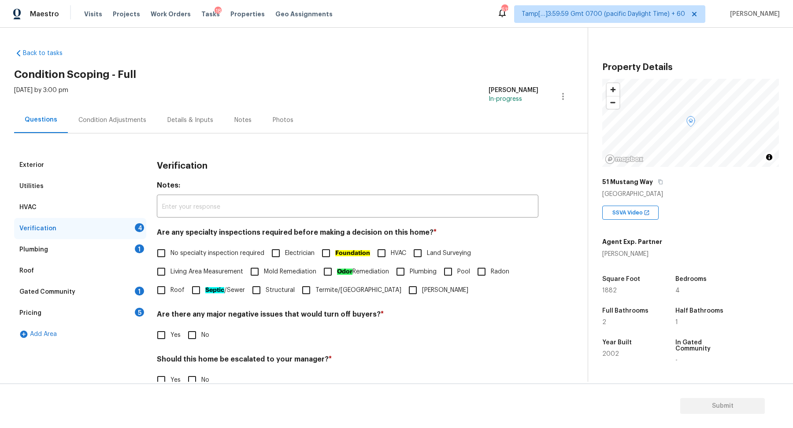
click at [208, 256] on span "No specialty inspection required" at bounding box center [218, 253] width 94 height 9
click at [171, 256] on input "No specialty inspection required" at bounding box center [161, 253] width 19 height 19
checkbox input "true"
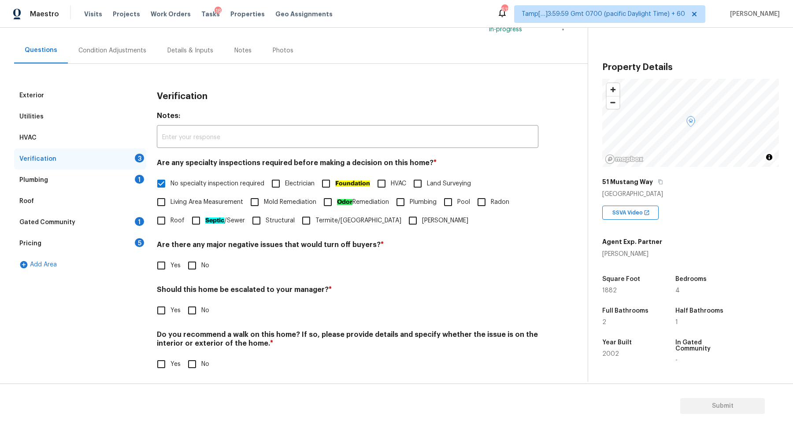
scroll to position [74, 0]
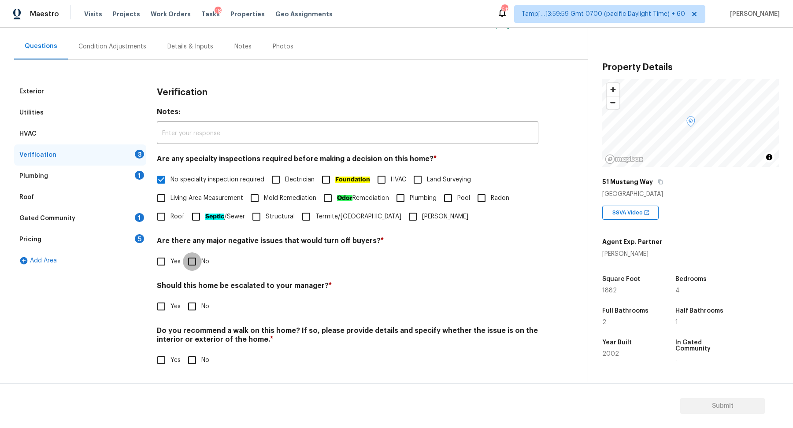
click at [191, 262] on input "No" at bounding box center [192, 261] width 19 height 19
checkbox input "true"
click at [162, 312] on input "Yes" at bounding box center [161, 306] width 19 height 19
checkbox input "true"
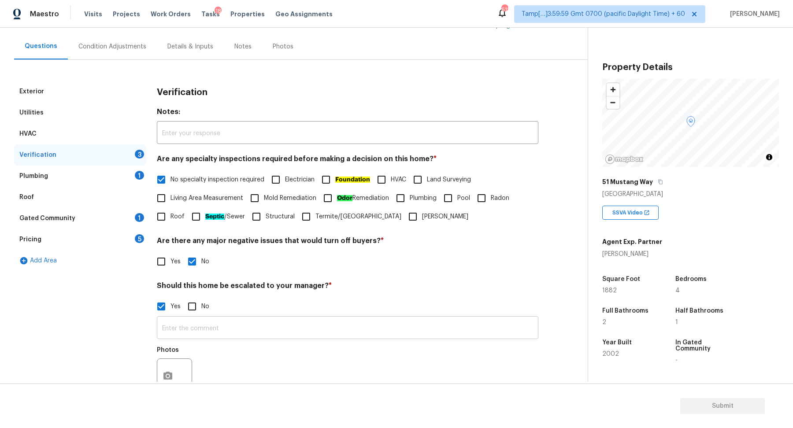
scroll to position [157, 0]
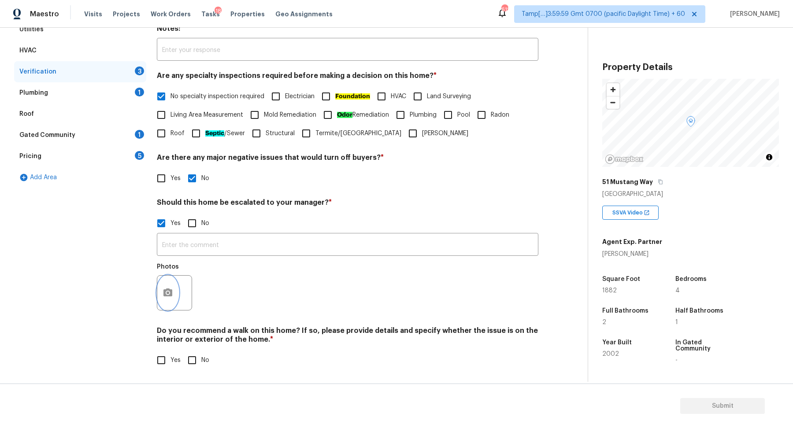
click at [170, 300] on button "button" at bounding box center [167, 293] width 21 height 34
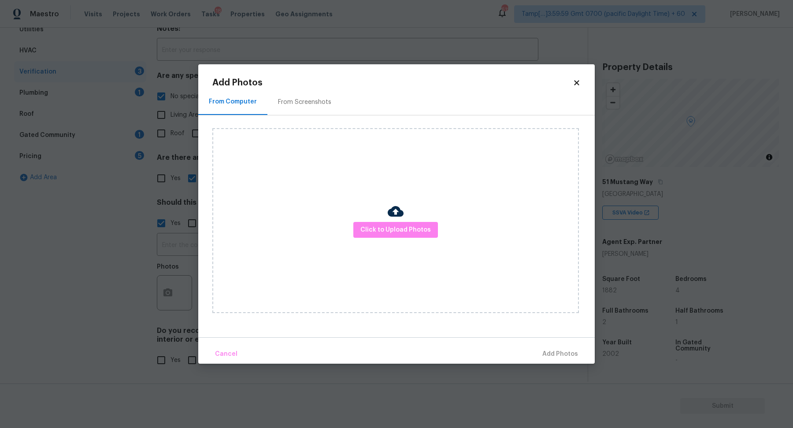
click at [117, 299] on body "Maestro Visits Projects Work Orders Tasks 18 Properties Geo Assignments 612 Tam…" at bounding box center [396, 214] width 793 height 428
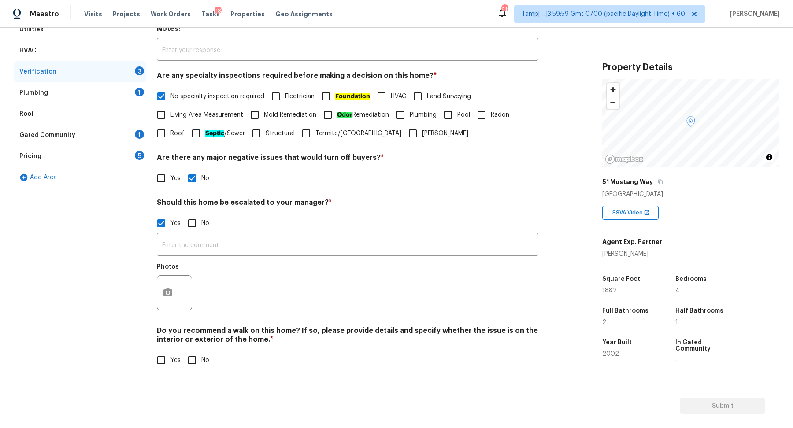
click at [184, 362] on input "No" at bounding box center [192, 360] width 19 height 19
checkbox input "true"
click at [162, 284] on button "button" at bounding box center [167, 293] width 21 height 34
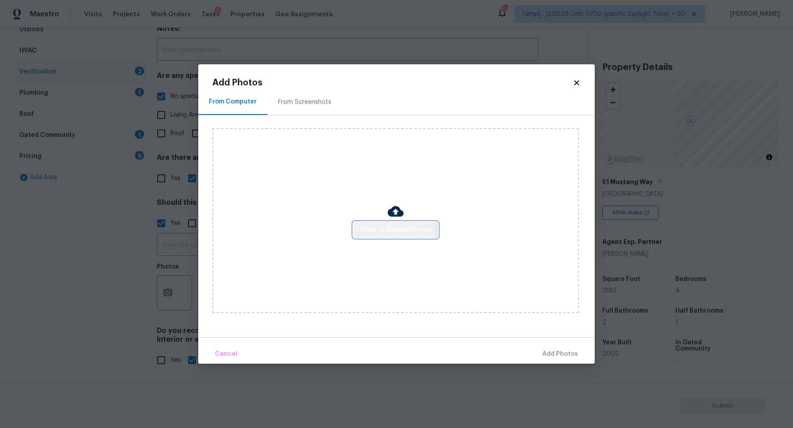
click at [362, 234] on button "Click to Upload Photos" at bounding box center [395, 230] width 85 height 16
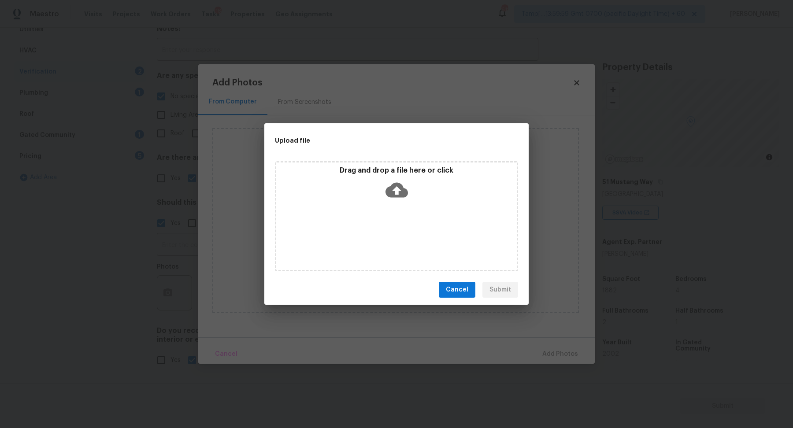
click at [405, 200] on icon at bounding box center [397, 190] width 22 height 22
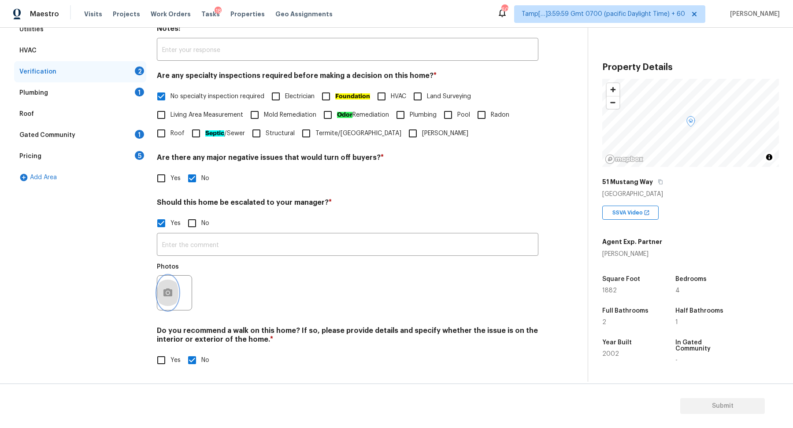
click at [168, 298] on button "button" at bounding box center [167, 293] width 21 height 34
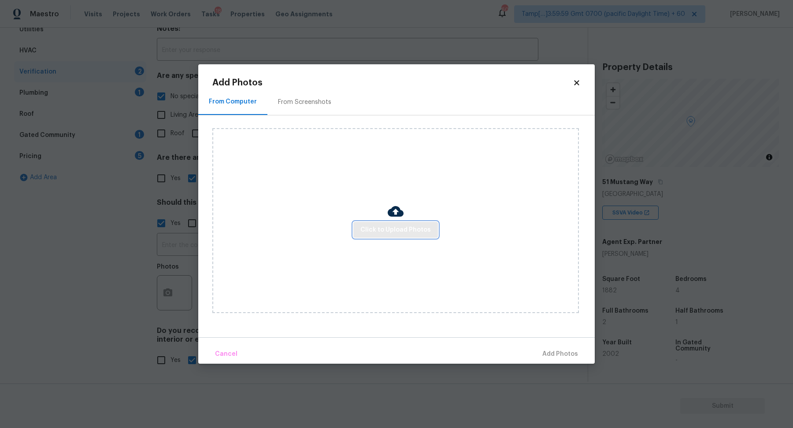
click at [404, 234] on span "Click to Upload Photos" at bounding box center [395, 230] width 71 height 11
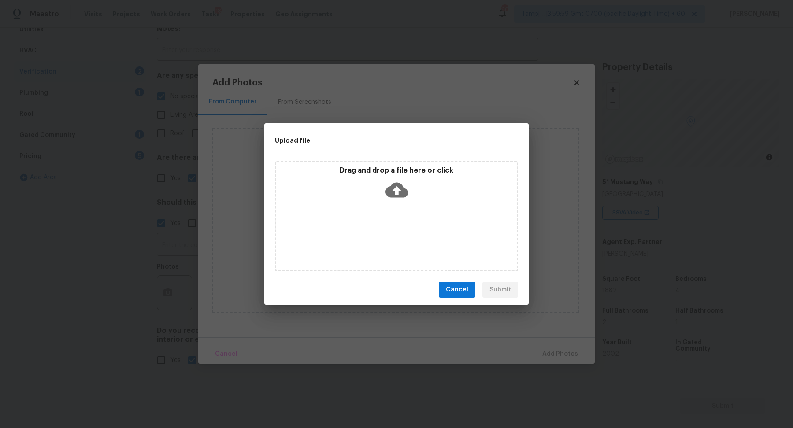
click at [395, 207] on div "Drag and drop a file here or click" at bounding box center [396, 216] width 243 height 110
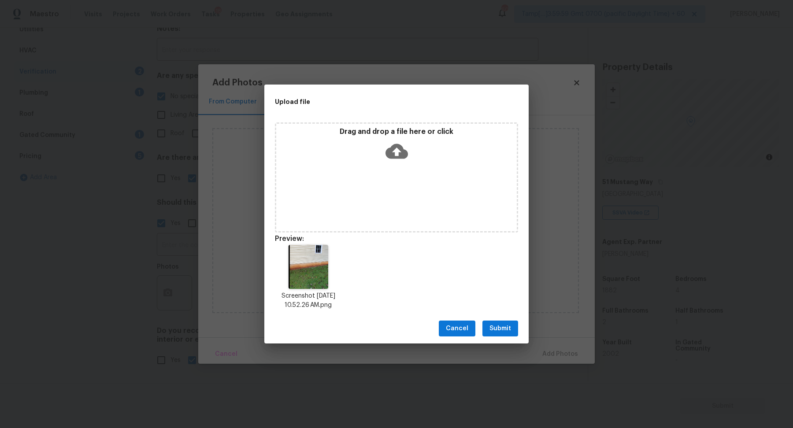
click at [488, 331] on button "Submit" at bounding box center [501, 329] width 36 height 16
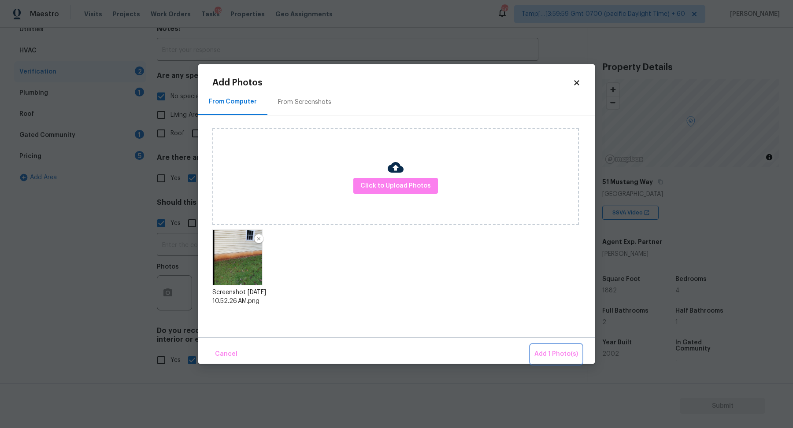
click at [561, 358] on span "Add 1 Photo(s)" at bounding box center [557, 354] width 44 height 11
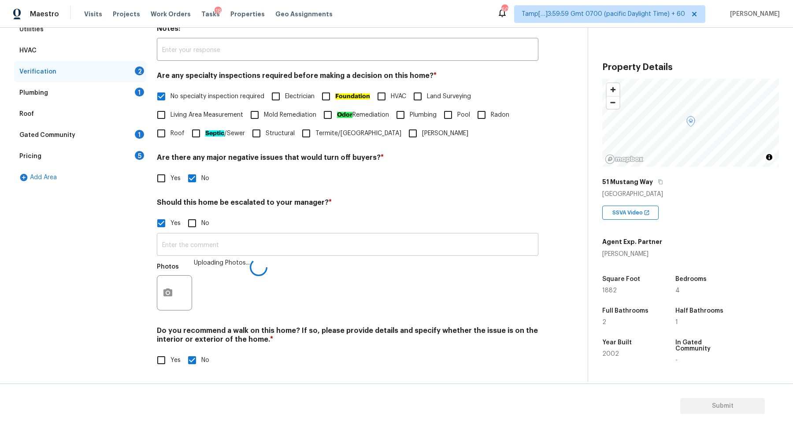
click at [356, 252] on input "text" at bounding box center [348, 245] width 382 height 21
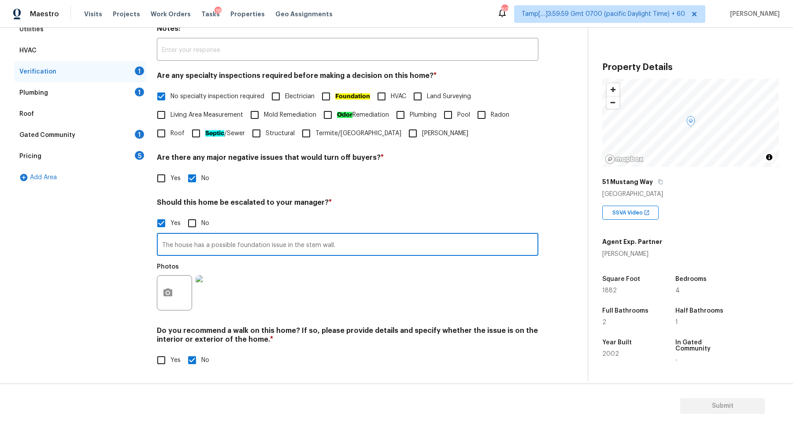
type input "The house has a possible foundation issue in the stem wall."
click at [420, 354] on div "Yes No" at bounding box center [348, 360] width 382 height 19
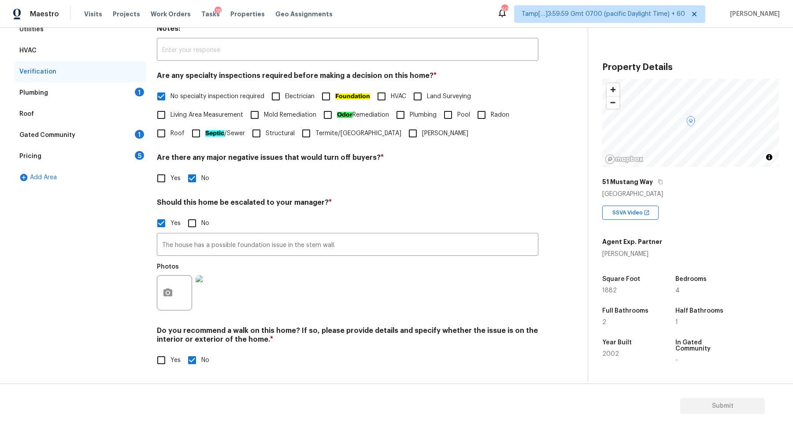
scroll to position [63, 0]
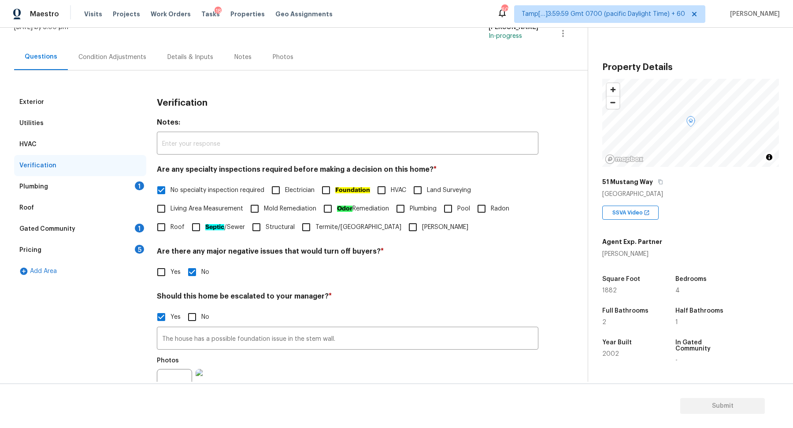
click at [134, 198] on div "Roof" at bounding box center [80, 207] width 132 height 21
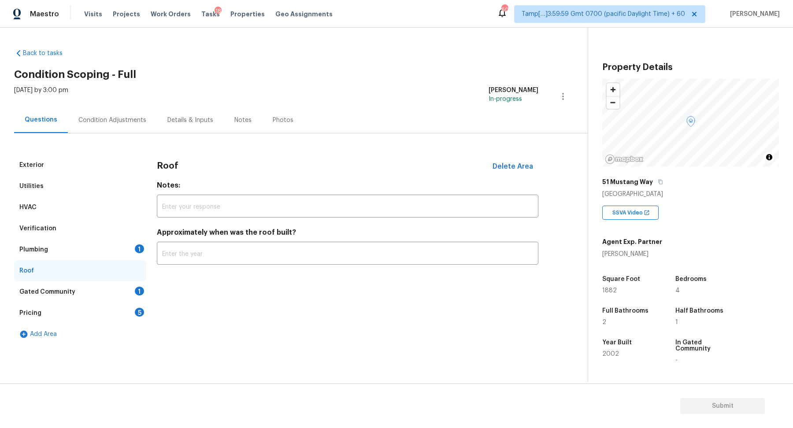
click at [132, 250] on div "Plumbing 1" at bounding box center [80, 249] width 132 height 21
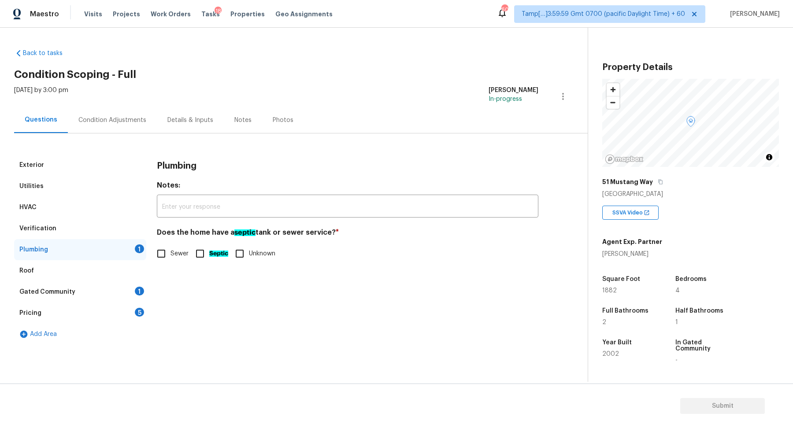
click at [171, 255] on span "Sewer" at bounding box center [180, 253] width 18 height 9
click at [171, 255] on input "Sewer" at bounding box center [161, 254] width 19 height 19
checkbox input "true"
click at [106, 282] on div "Gated Community 1" at bounding box center [80, 292] width 132 height 21
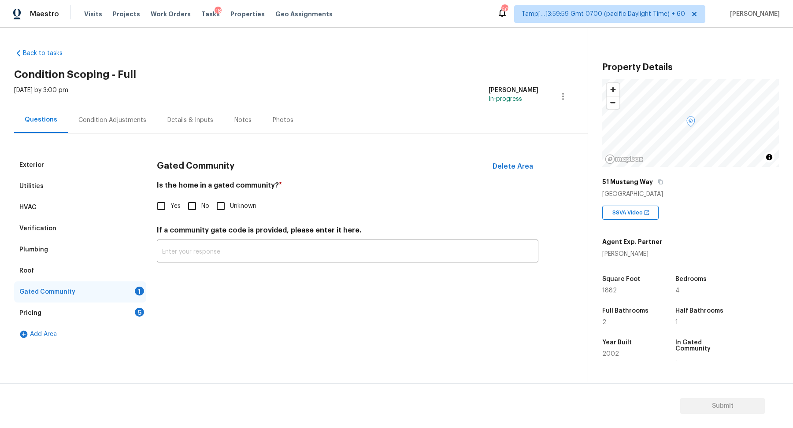
drag, startPoint x: 111, startPoint y: 287, endPoint x: 154, endPoint y: 258, distance: 51.9
click at [113, 287] on div "Gated Community 1" at bounding box center [80, 292] width 132 height 21
click at [198, 208] on input "No" at bounding box center [192, 206] width 19 height 19
checkbox input "true"
click at [60, 279] on div "Roof" at bounding box center [80, 270] width 132 height 21
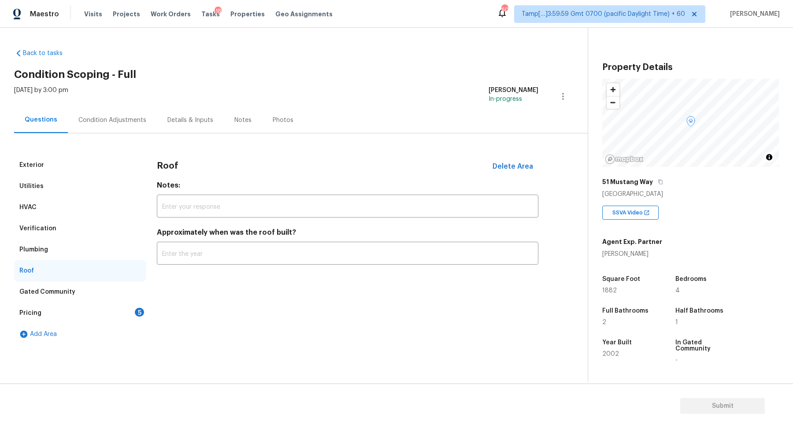
click at [81, 258] on div "Plumbing" at bounding box center [80, 249] width 132 height 21
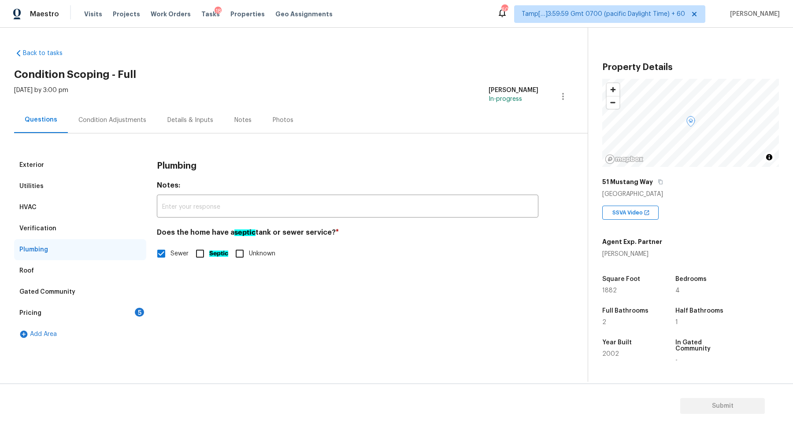
click at [199, 250] on input "Septic" at bounding box center [200, 254] width 19 height 19
checkbox input "true"
checkbox input "false"
click at [100, 307] on div "Pricing 5" at bounding box center [80, 313] width 132 height 21
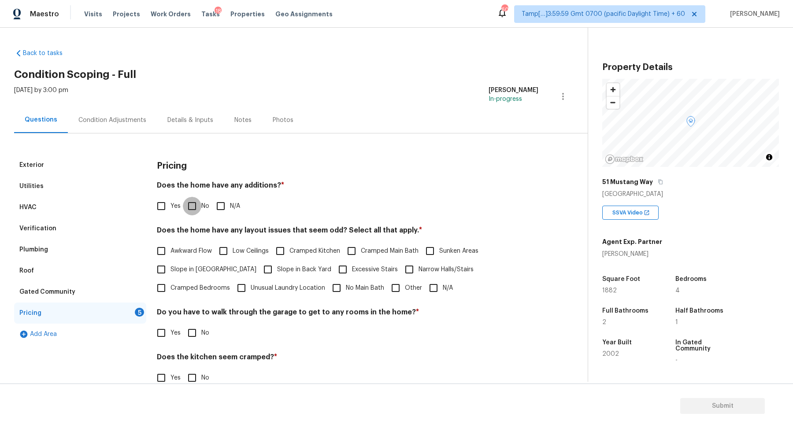
click at [193, 199] on input "No" at bounding box center [192, 206] width 19 height 19
checkbox input "true"
click at [198, 261] on label "Slope in Front Yard" at bounding box center [204, 270] width 104 height 19
click at [171, 261] on input "Slope in Front Yard" at bounding box center [161, 270] width 19 height 19
checkbox input "true"
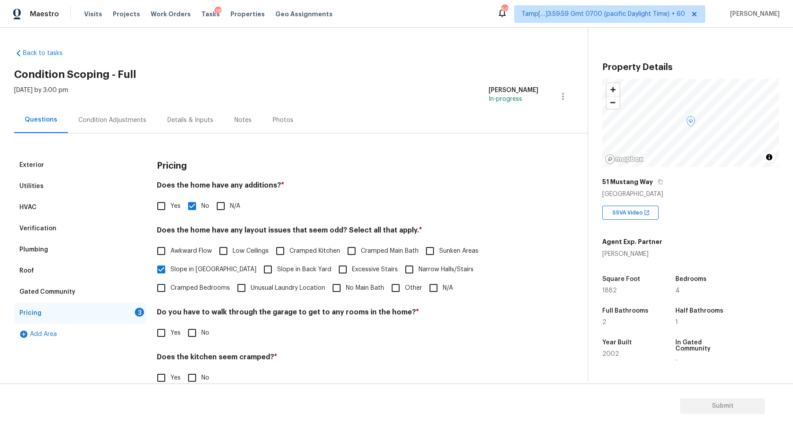
click at [277, 269] on span "Slope in Back Yard" at bounding box center [304, 269] width 54 height 9
click at [259, 269] on input "Slope in Back Yard" at bounding box center [268, 269] width 19 height 19
checkbox input "true"
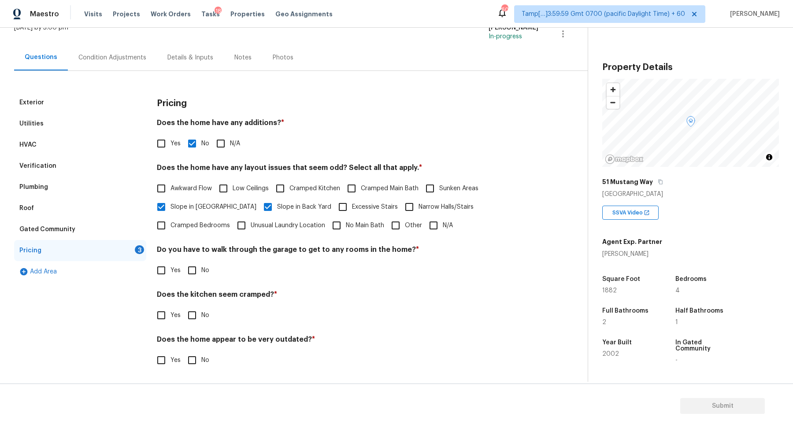
click at [194, 260] on div "Do you have to walk through the garage to get to any rooms in the home? * Yes No" at bounding box center [348, 262] width 382 height 34
click at [197, 276] on input "No" at bounding box center [192, 270] width 19 height 19
checkbox input "true"
click at [183, 306] on input "No" at bounding box center [192, 315] width 19 height 19
checkbox input "true"
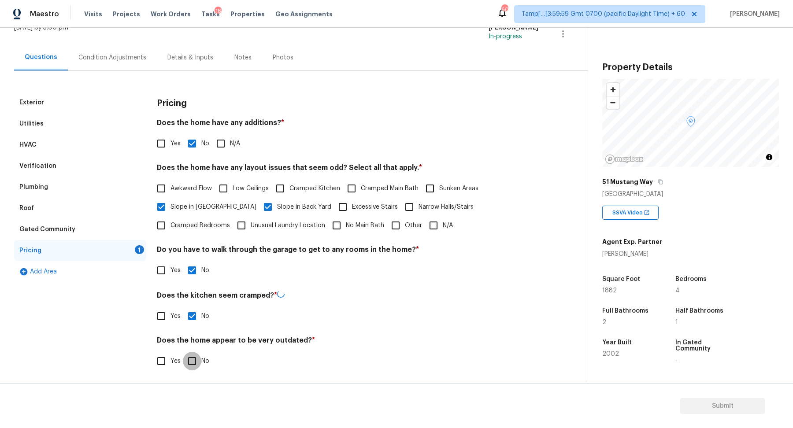
click at [183, 352] on input "No" at bounding box center [192, 361] width 19 height 19
checkbox input "true"
click at [117, 63] on div "Condition Adjustments" at bounding box center [112, 58] width 89 height 26
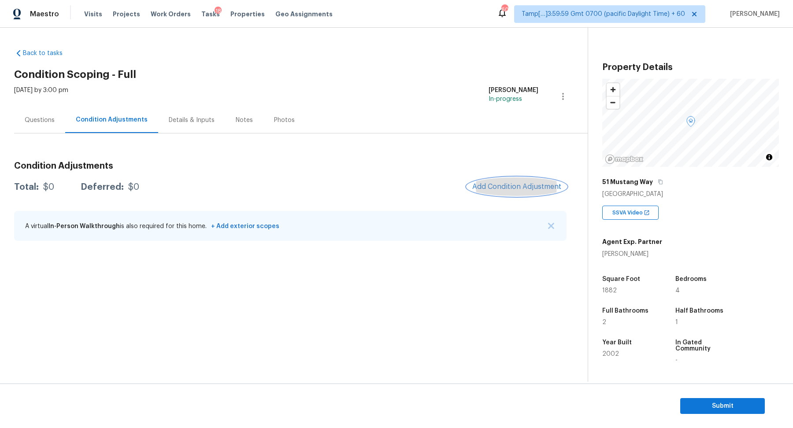
click at [479, 184] on span "Add Condition Adjustment" at bounding box center [516, 187] width 89 height 8
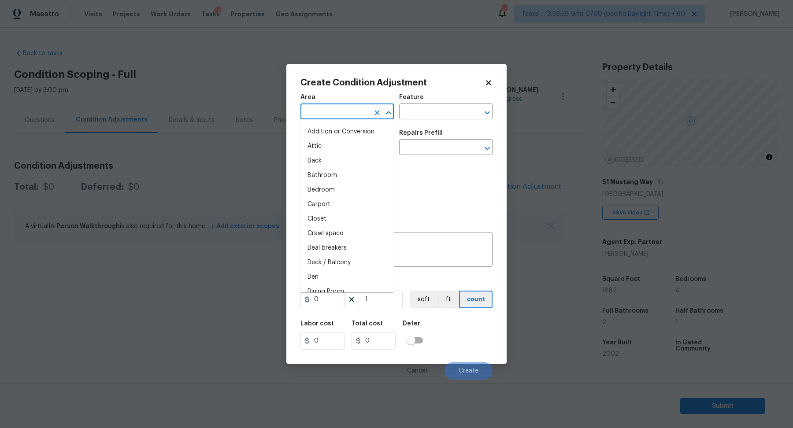
click at [340, 107] on input "text" at bounding box center [335, 113] width 69 height 14
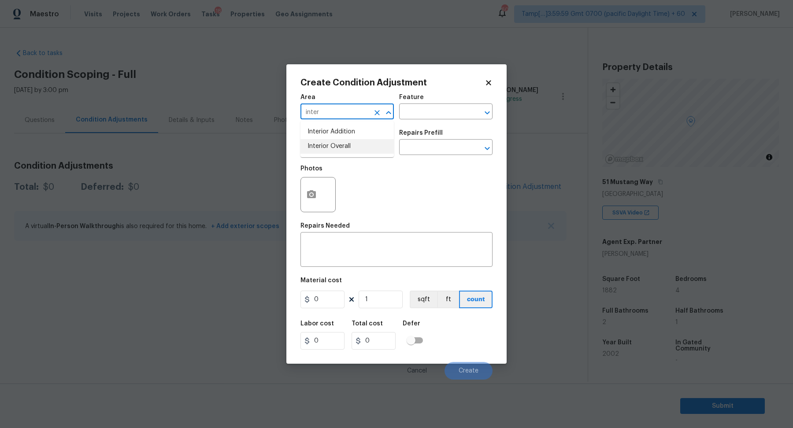
click at [349, 148] on li "Interior Overall" at bounding box center [347, 146] width 93 height 15
type input "Interior Overall"
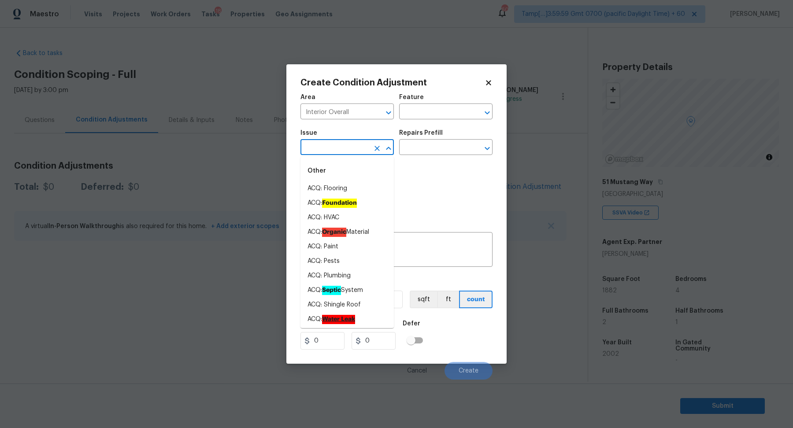
click at [349, 148] on input "text" at bounding box center [335, 148] width 69 height 14
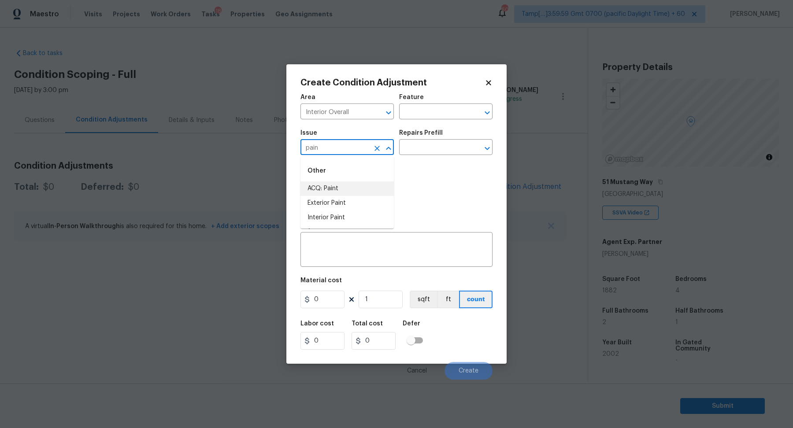
click at [370, 185] on li "ACQ: Paint" at bounding box center [347, 189] width 93 height 15
type input "ACQ: Paint"
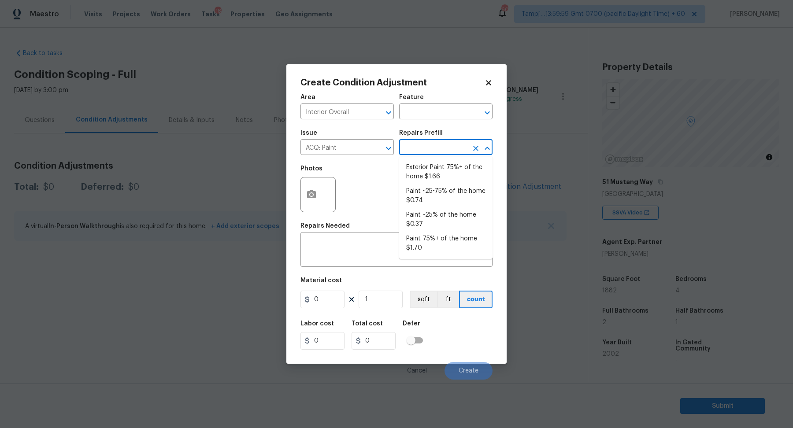
click at [433, 155] on body "Maestro Visits Projects Work Orders Tasks 18 Properties Geo Assignments 600 Tam…" at bounding box center [396, 214] width 793 height 428
click at [447, 251] on li "Paint 75%+ of the home $1.70" at bounding box center [445, 244] width 93 height 24
type input "Acquisition"
type textarea "Acquisition Scope: 75%+ of the home will likely require interior paint"
type input "1.7"
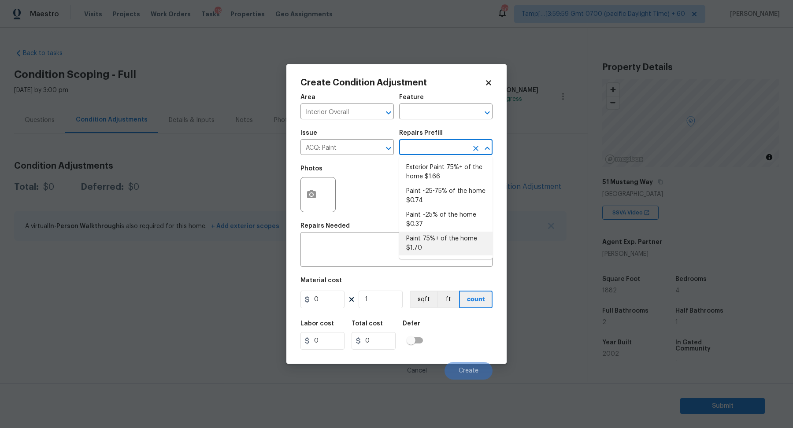
type input "1.7"
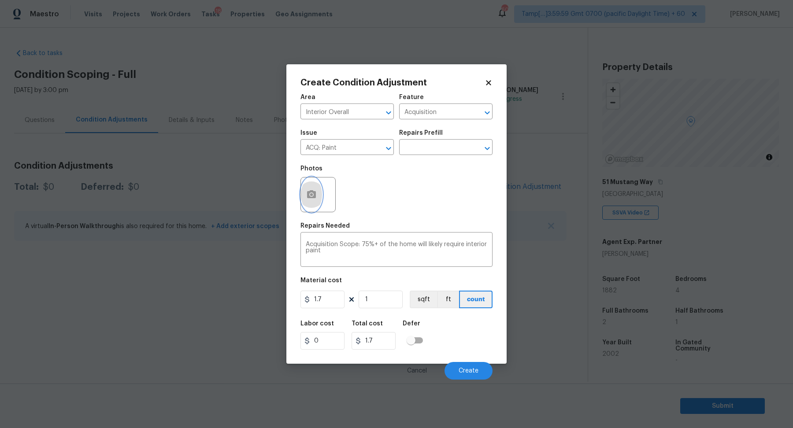
click at [315, 197] on icon "button" at bounding box center [311, 194] width 9 height 8
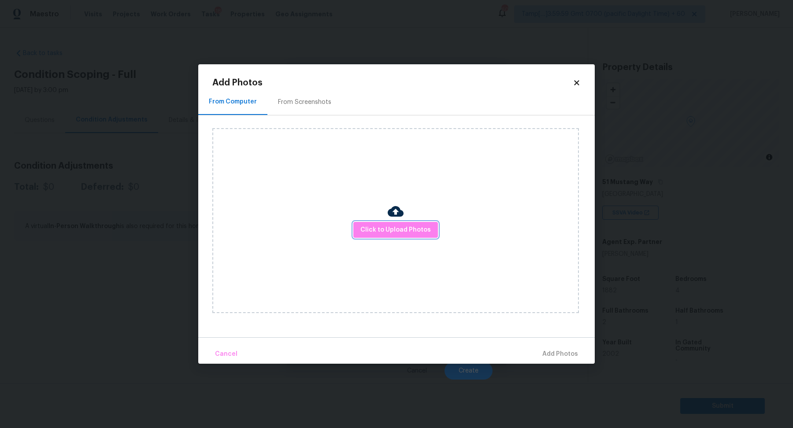
click at [371, 223] on button "Click to Upload Photos" at bounding box center [395, 230] width 85 height 16
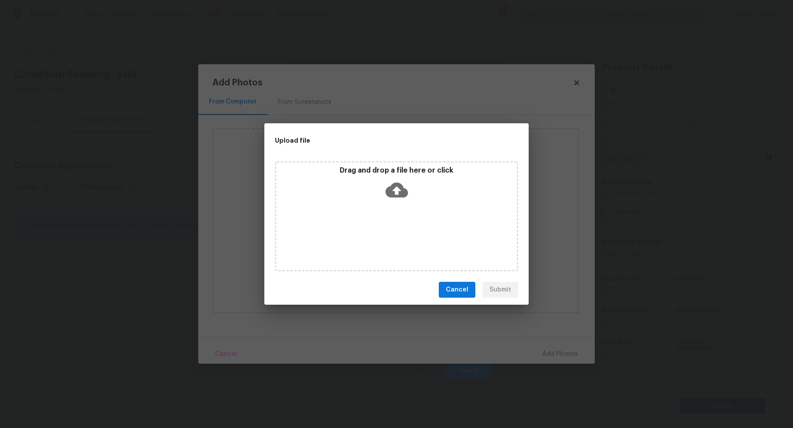
click at [409, 192] on div "Drag and drop a file here or click" at bounding box center [396, 185] width 241 height 38
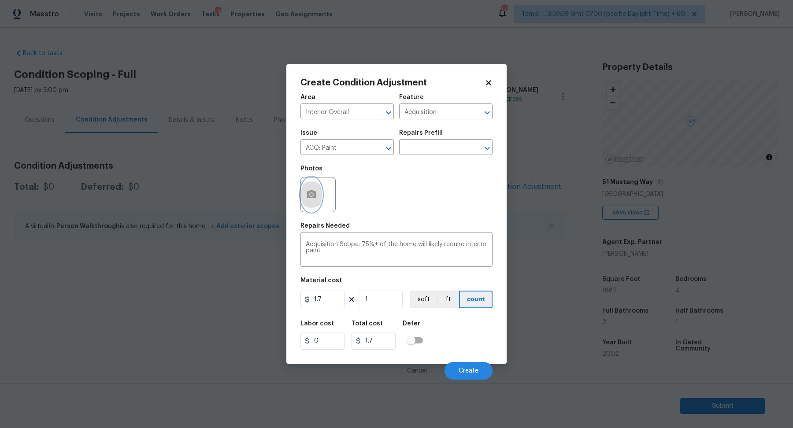
click at [309, 190] on icon "button" at bounding box center [311, 194] width 9 height 8
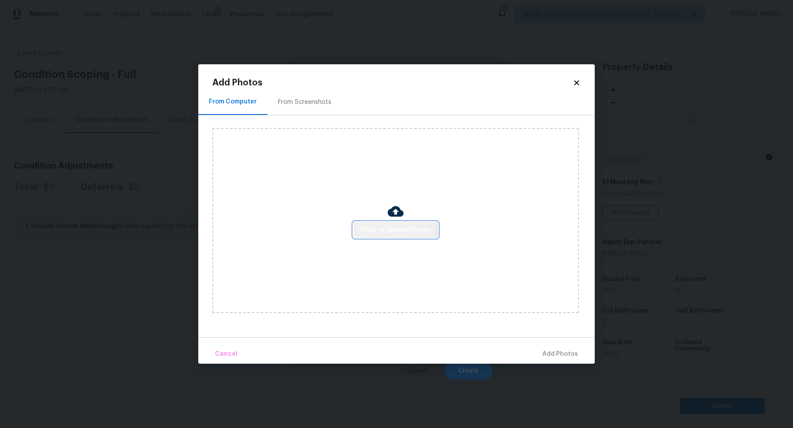
click at [368, 227] on span "Click to Upload Photos" at bounding box center [395, 230] width 71 height 11
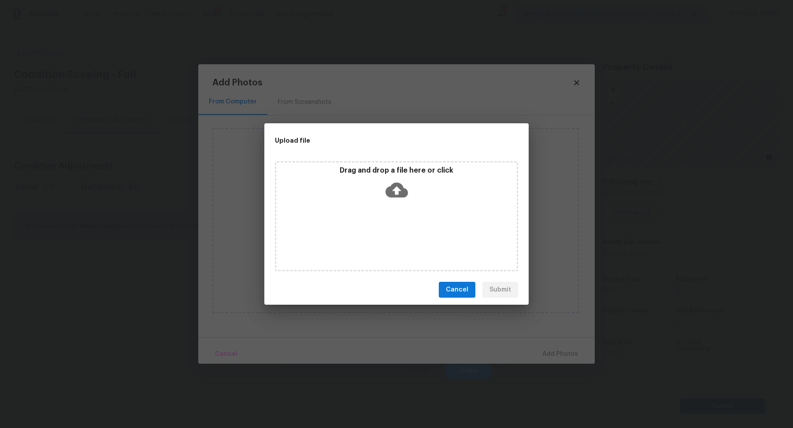
click at [417, 182] on div "Drag and drop a file here or click" at bounding box center [396, 185] width 241 height 38
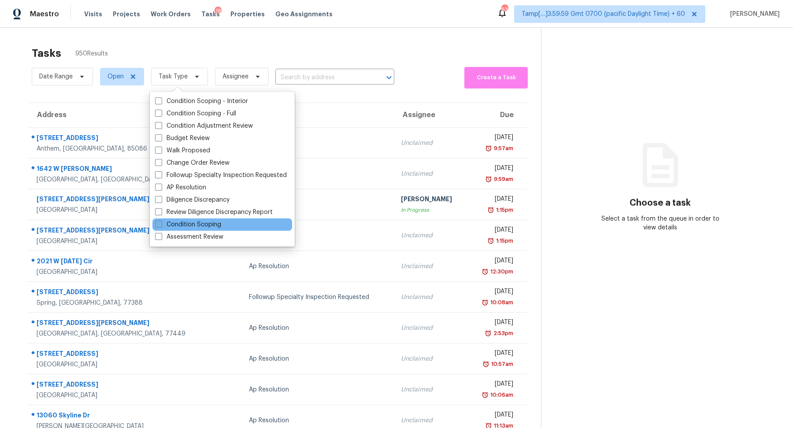
click at [206, 226] on label "Condition Scoping" at bounding box center [188, 224] width 66 height 9
click at [161, 226] on input "Condition Scoping" at bounding box center [158, 223] width 6 height 6
checkbox input "true"
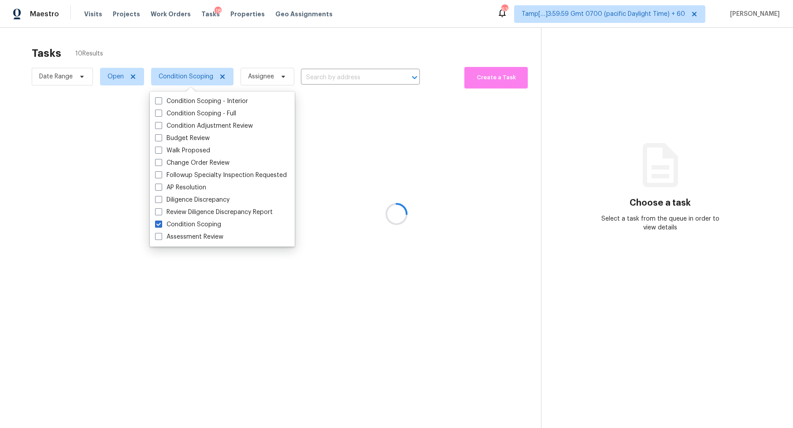
click at [252, 48] on div at bounding box center [396, 214] width 793 height 428
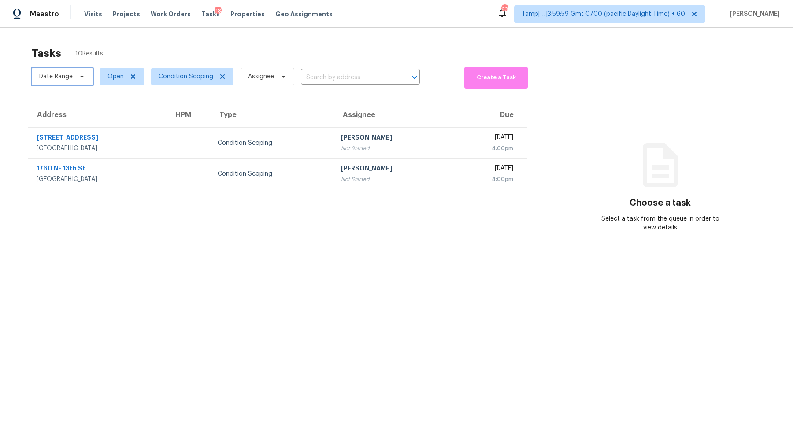
click at [62, 78] on span "Date Range" at bounding box center [55, 76] width 33 height 9
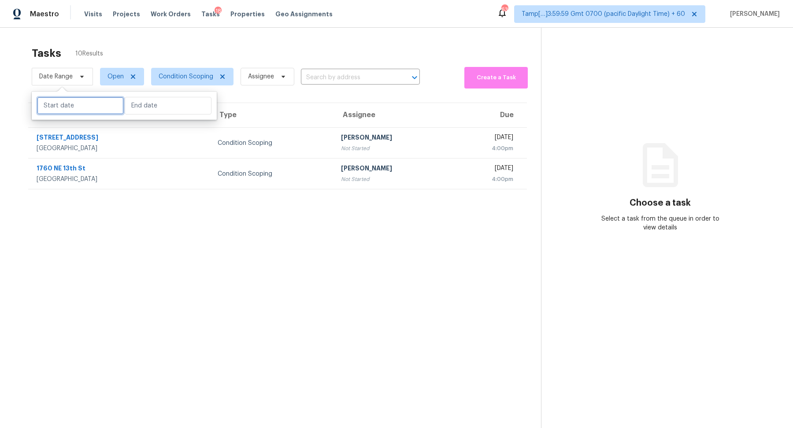
select select "8"
select select "2025"
select select "9"
select select "2025"
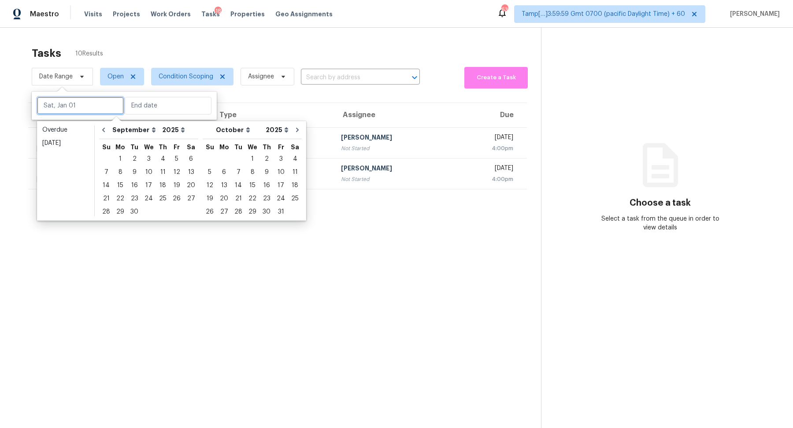
click at [77, 111] on input "text" at bounding box center [80, 106] width 87 height 18
click at [58, 149] on link "[DATE]" at bounding box center [65, 143] width 53 height 13
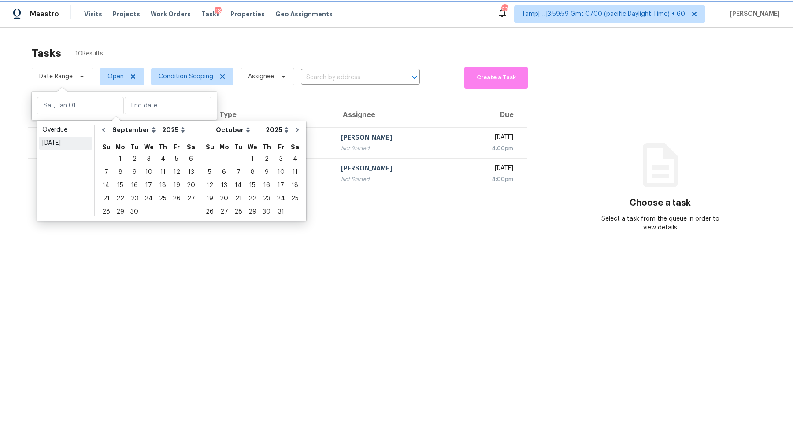
type input "[DATE]"
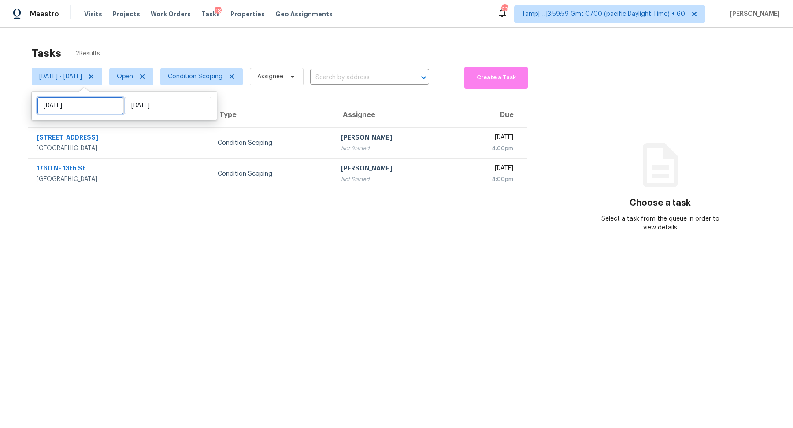
select select "8"
select select "2025"
select select "9"
select select "2025"
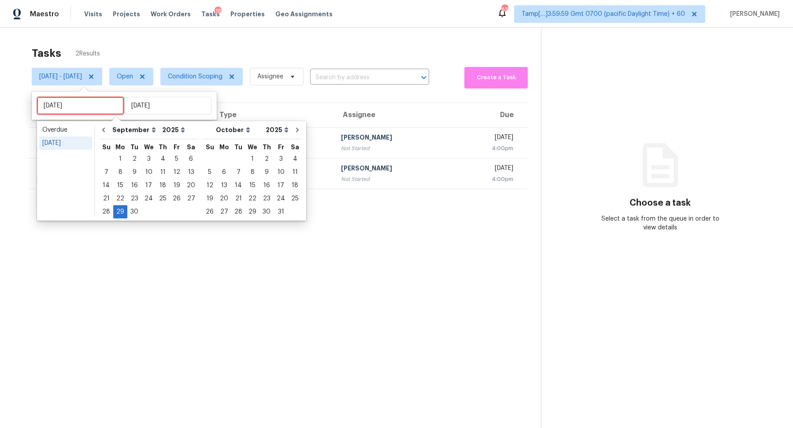
click at [95, 108] on input "[DATE]" at bounding box center [80, 106] width 87 height 18
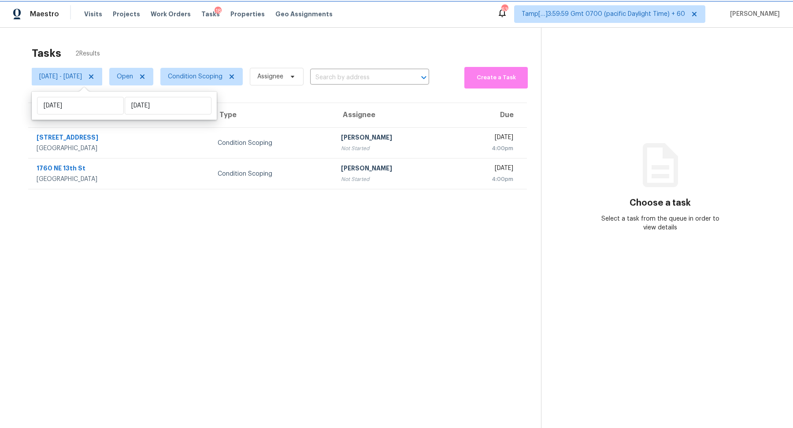
click at [95, 77] on icon at bounding box center [91, 76] width 7 height 7
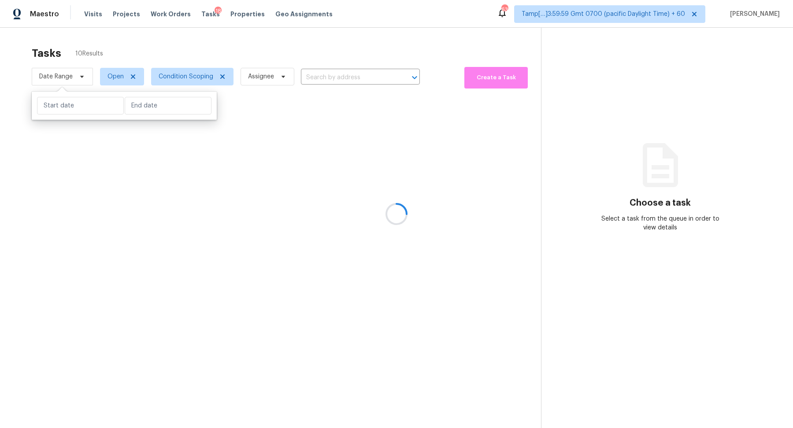
click at [264, 43] on div at bounding box center [396, 214] width 793 height 428
